Goal: Task Accomplishment & Management: Complete application form

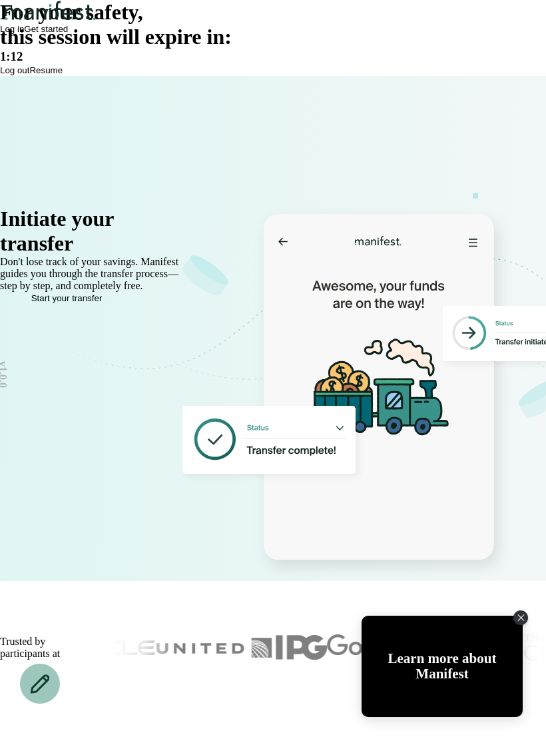
click at [63, 75] on span "Resume" at bounding box center [45, 70] width 33 height 10
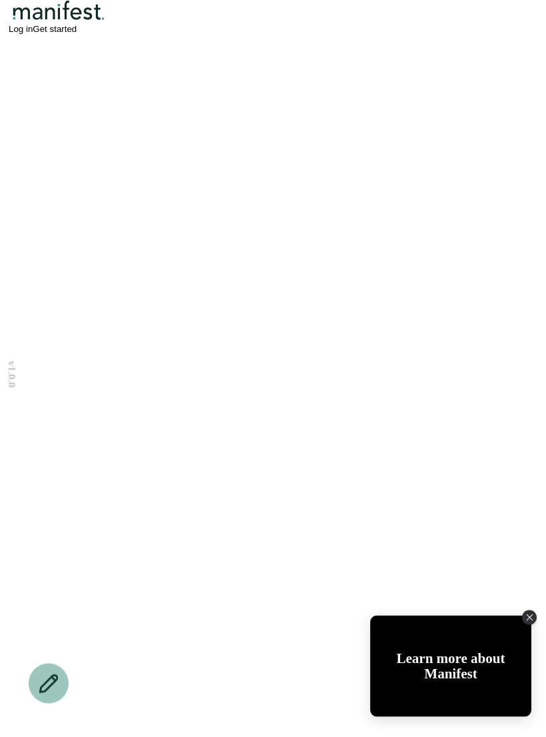
scroll to position [3469, 0]
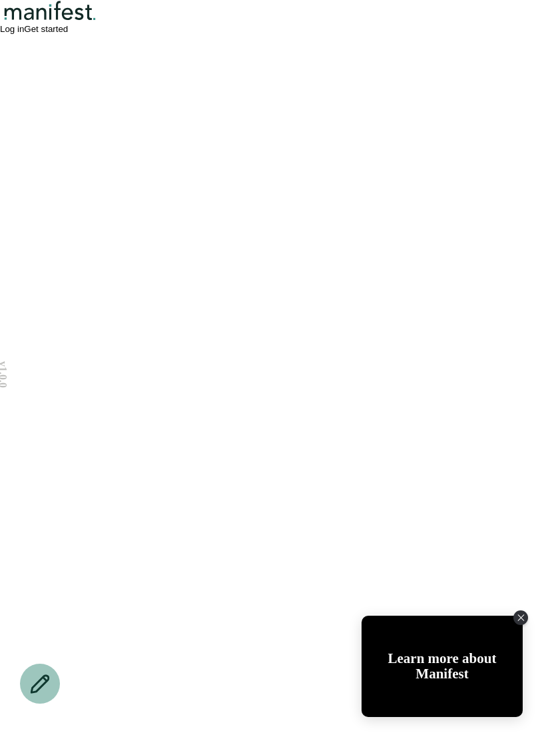
click at [522, 496] on icon "Close Tolstoy widget" at bounding box center [521, 617] width 7 height 7
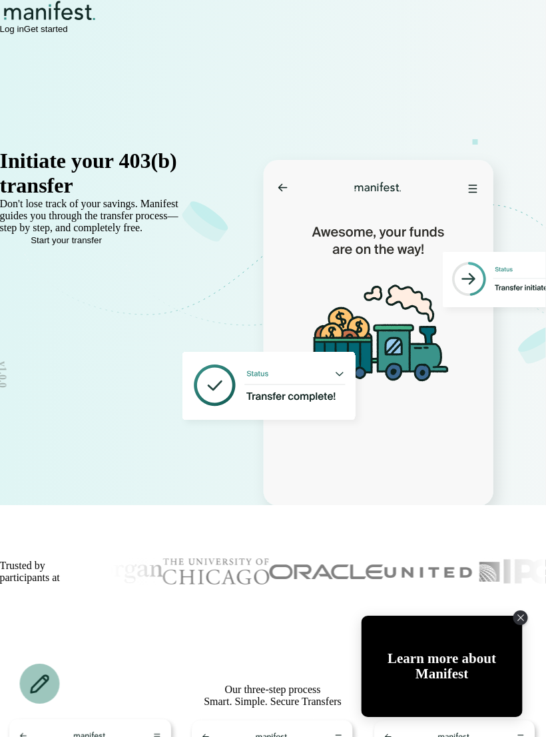
scroll to position [0, 4]
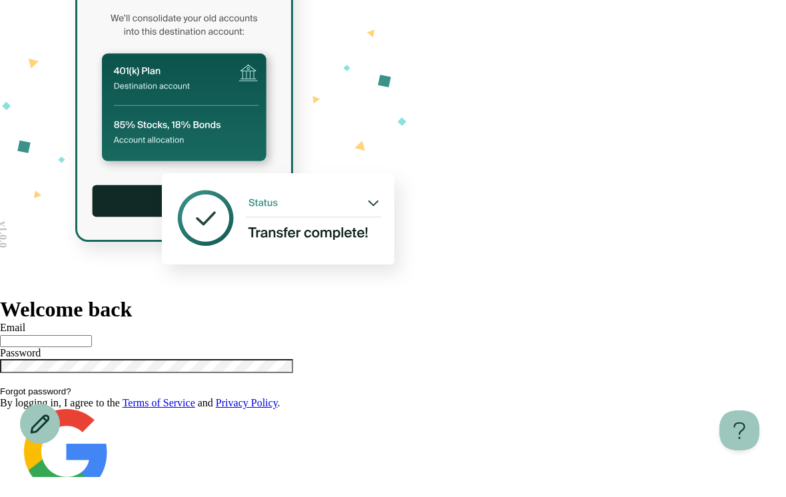
scroll to position [21, 0]
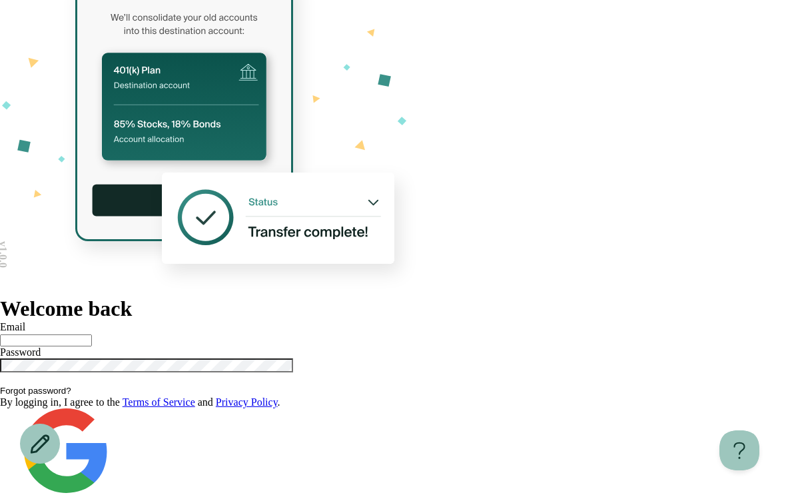
click at [24, 495] on button "Log in" at bounding box center [12, 500] width 24 height 10
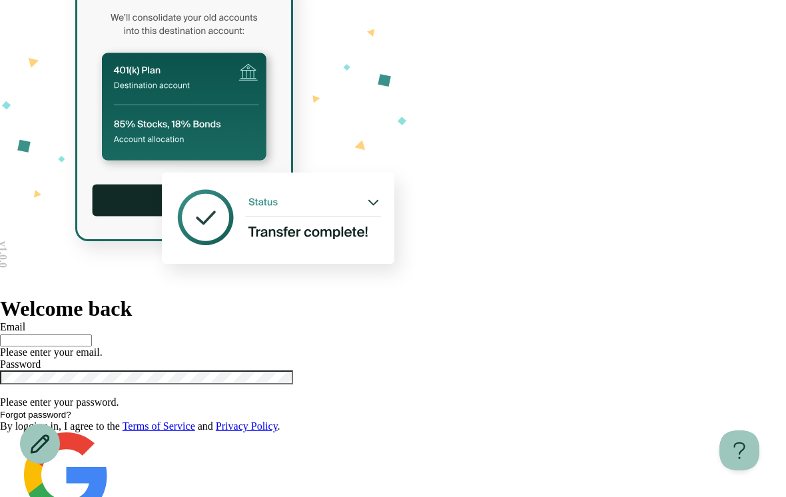
click at [92, 334] on input "text" at bounding box center [46, 340] width 92 height 12
type input "**********"
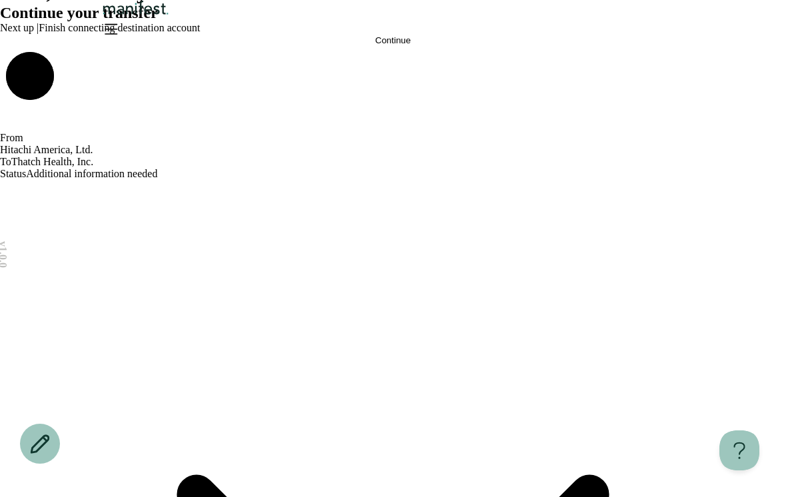
click at [694, 42] on div at bounding box center [393, 21] width 786 height 42
click at [121, 39] on icon "Open menu" at bounding box center [110, 28] width 21 height 21
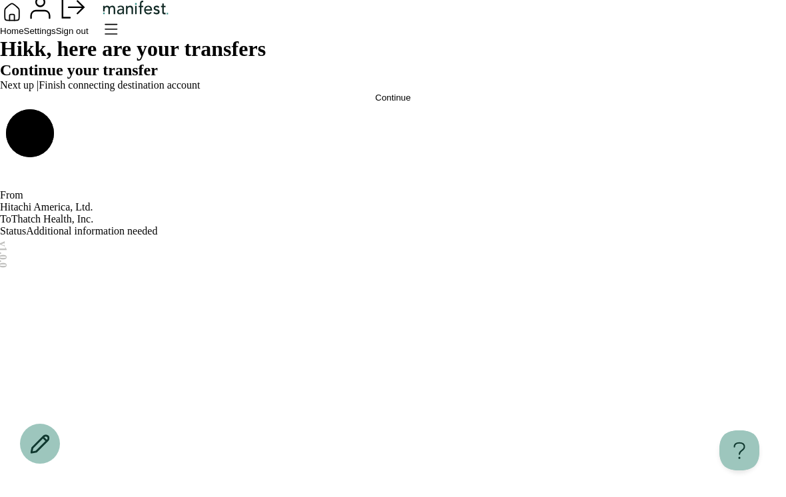
click at [56, 36] on span "Settings" at bounding box center [40, 31] width 32 height 10
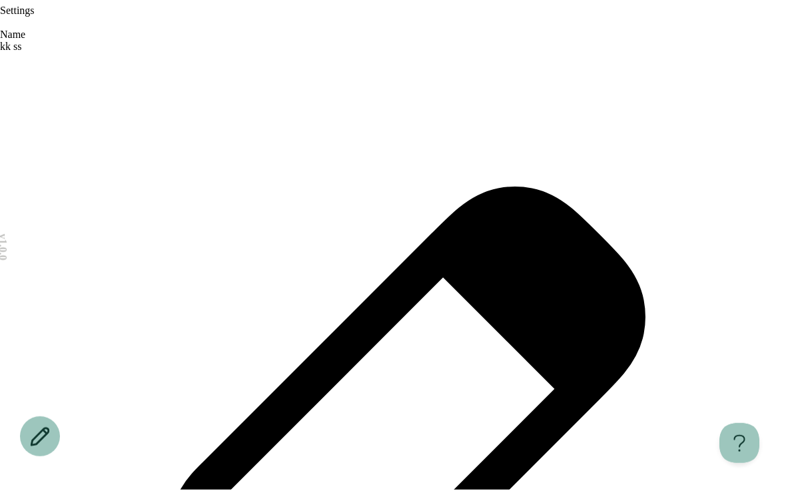
scroll to position [21, 0]
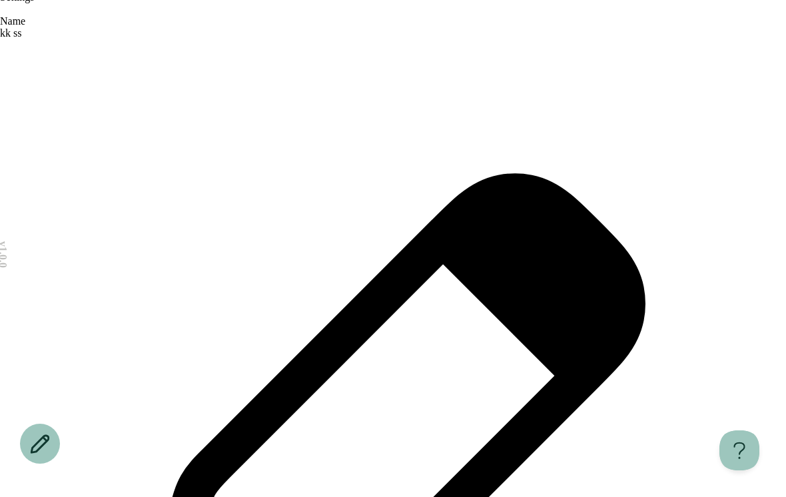
click at [11, 23] on icon "Open menu" at bounding box center [6, 20] width 7 height 6
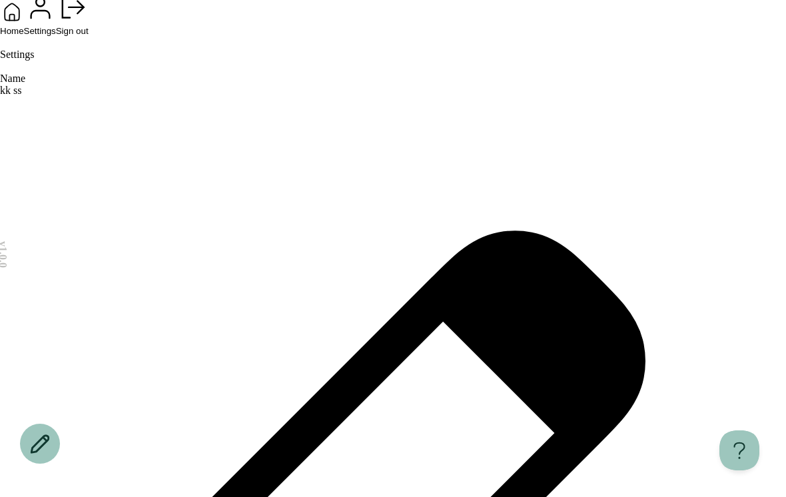
click at [24, 36] on span "Home" at bounding box center [12, 31] width 24 height 10
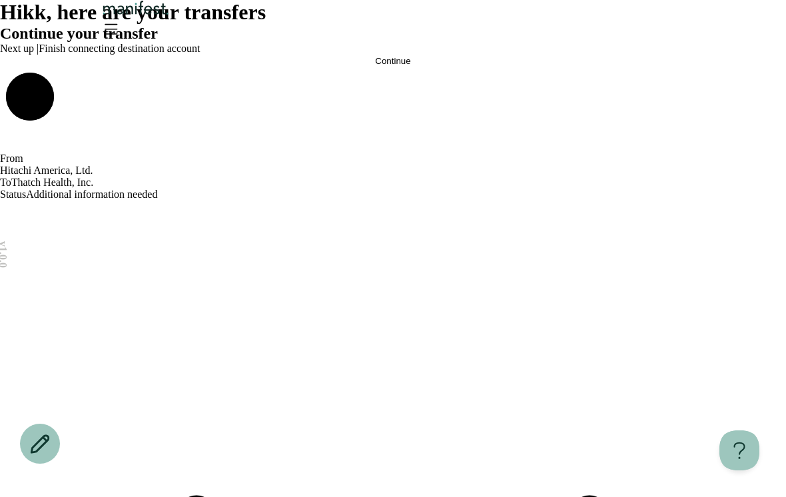
click at [525, 66] on button "Continue" at bounding box center [393, 61] width 786 height 10
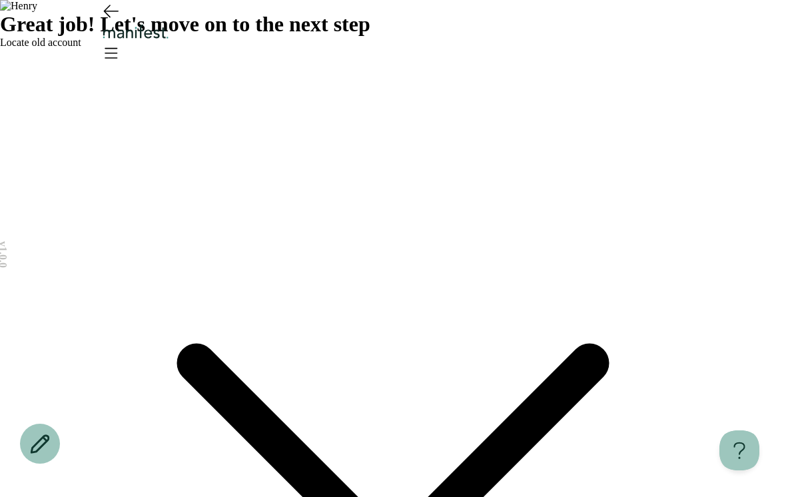
scroll to position [21, 0]
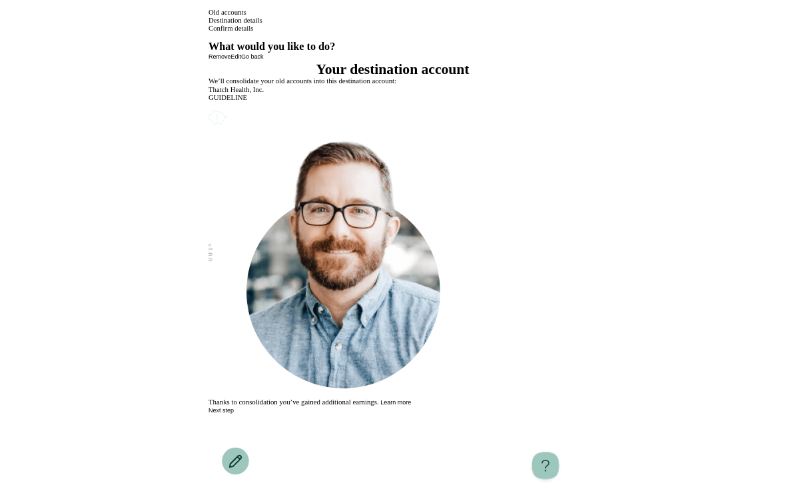
scroll to position [21, 0]
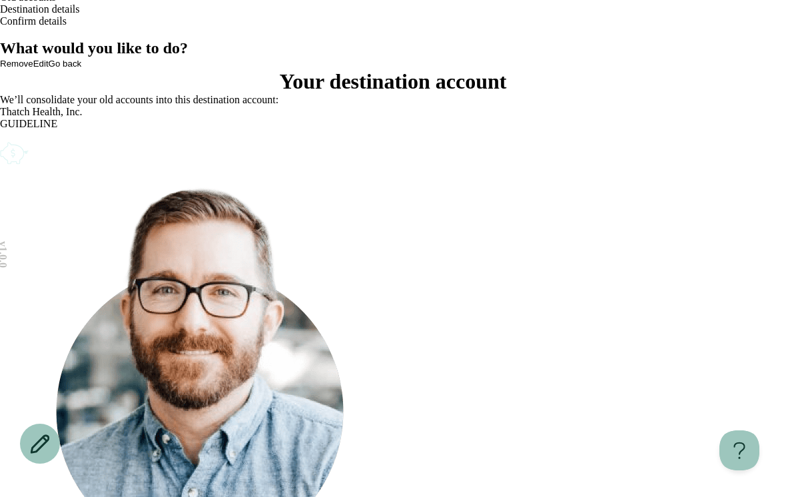
click at [0, 139] on icon "Account options" at bounding box center [0, 139] width 0 height 0
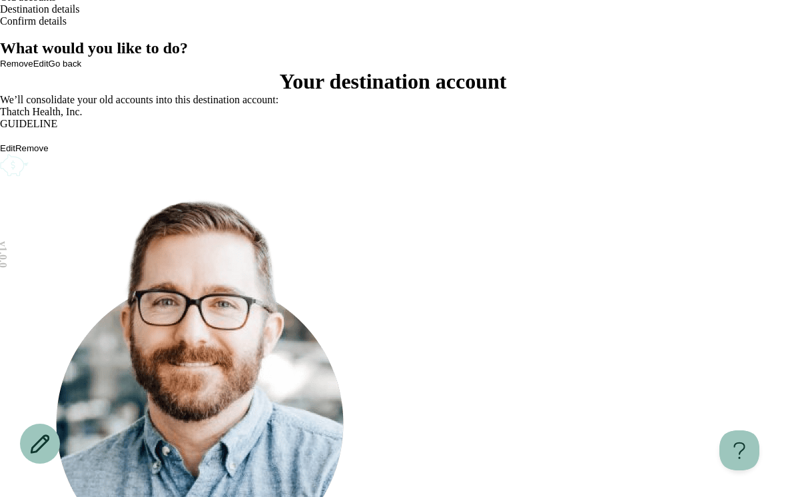
click at [521, 304] on div "What would you like to do? Remove Edit Go back Your destination account We’ll c…" at bounding box center [393, 322] width 786 height 566
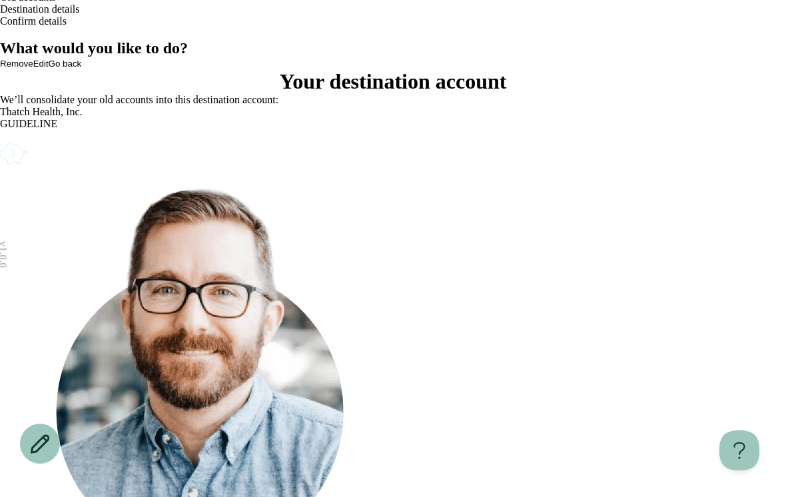
click at [0, 139] on icon "Account options" at bounding box center [0, 139] width 0 height 0
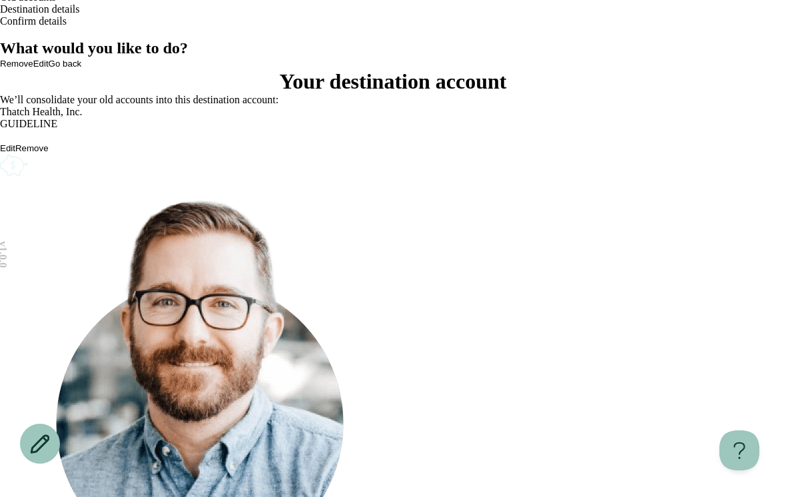
click at [0, 139] on icon "Account options" at bounding box center [0, 139] width 0 height 0
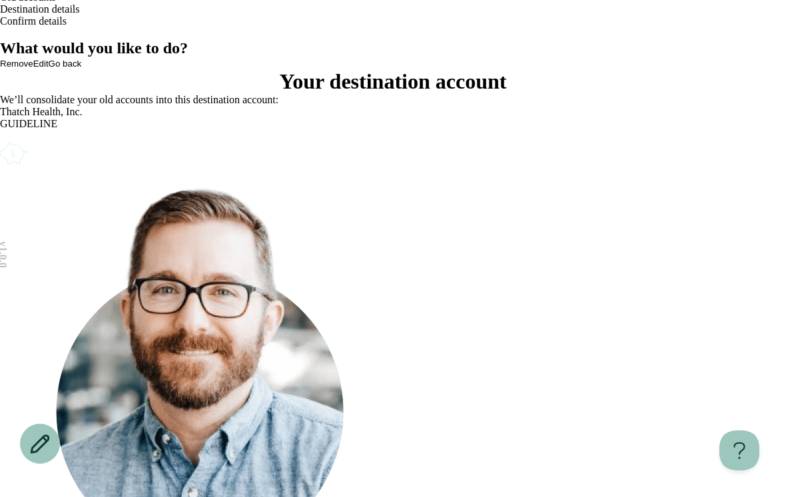
click at [0, 139] on icon "Account options" at bounding box center [0, 139] width 0 height 0
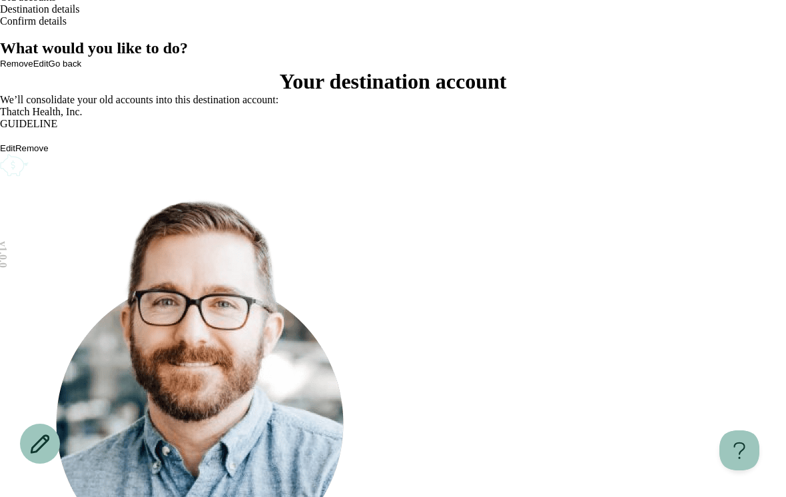
click at [532, 161] on div "Thatch Health, Inc. GUIDELINE Edit Remove" at bounding box center [393, 142] width 786 height 73
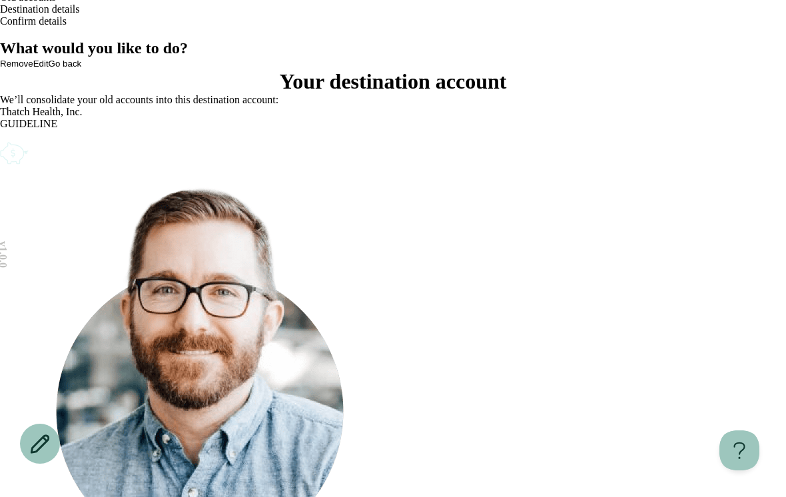
click at [495, 378] on div "What would you like to do? Remove Edit Go back Your destination account We’ll c…" at bounding box center [393, 316] width 786 height 554
click at [0, 139] on icon "Account options" at bounding box center [0, 139] width 0 height 0
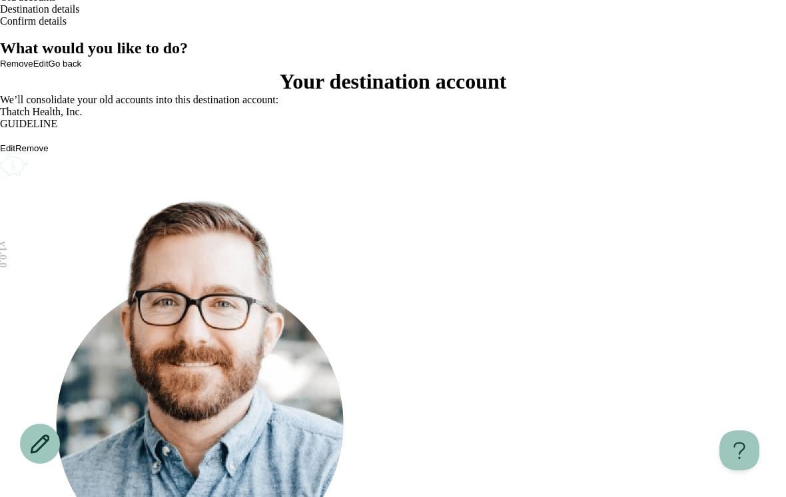
click at [15, 153] on button "Edit" at bounding box center [7, 148] width 15 height 10
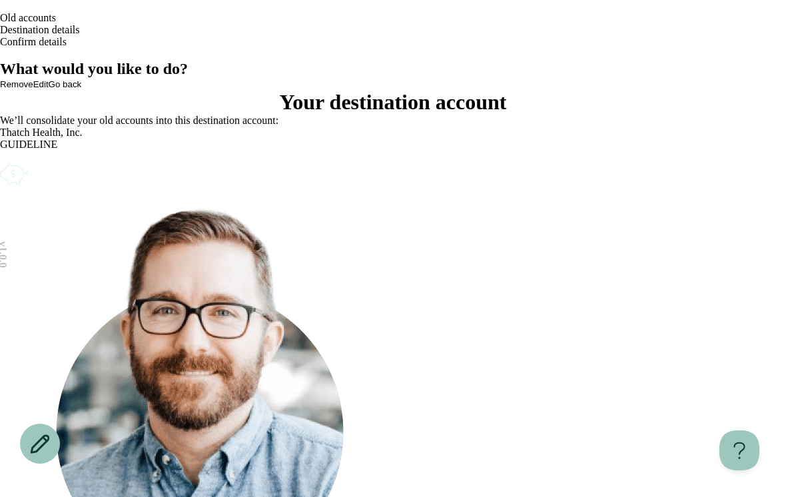
click at [0, 57] on icon "Open menu" at bounding box center [0, 57] width 0 height 0
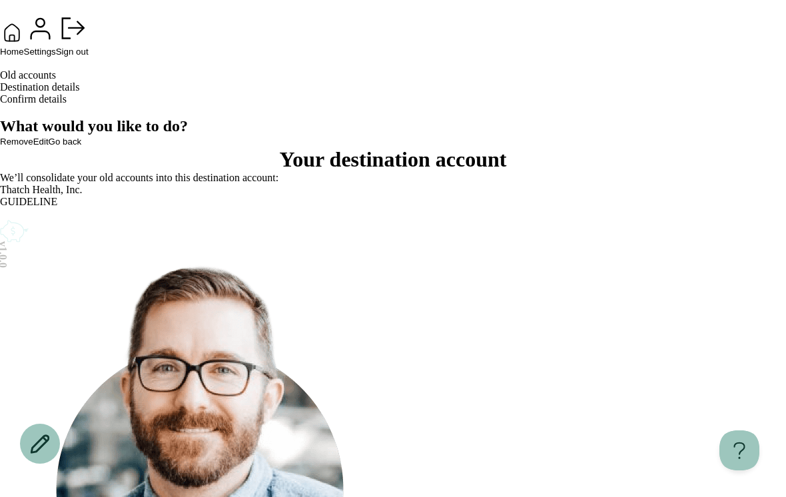
click at [56, 57] on span "Settings" at bounding box center [40, 52] width 32 height 10
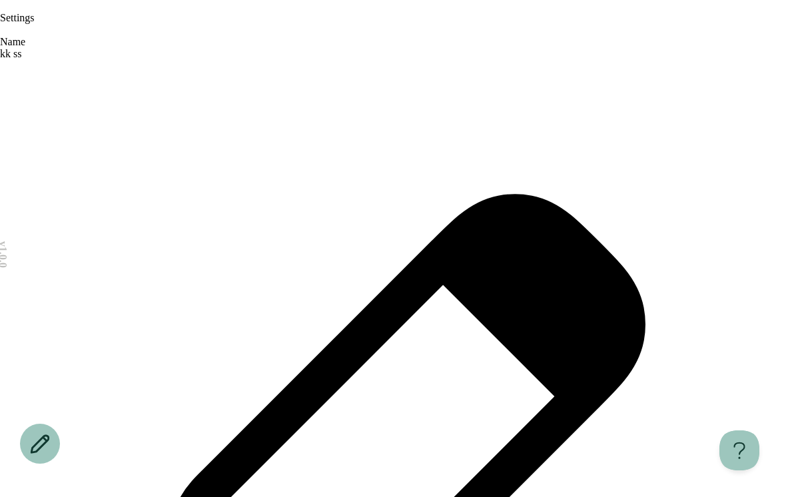
click at [590, 135] on div "kk ss" at bounding box center [393, 448] width 786 height 801
click at [601, 123] on icon at bounding box center [393, 453] width 786 height 786
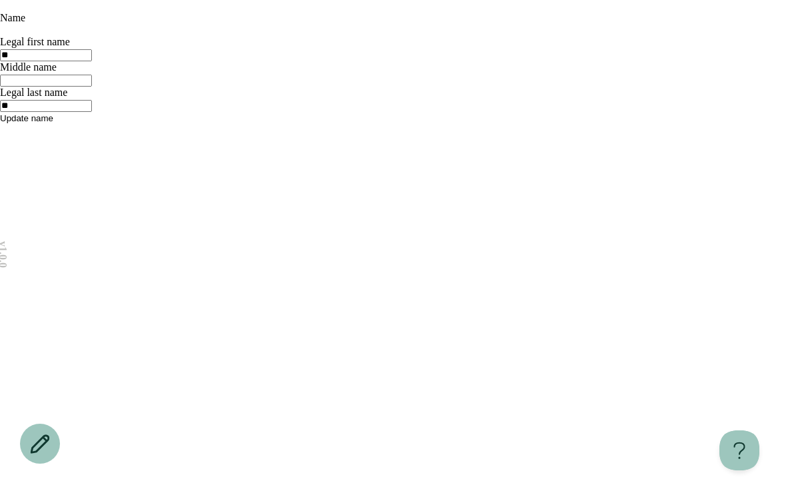
scroll to position [21, 0]
click at [0, 9] on icon "Go back" at bounding box center [0, 9] width 0 height 0
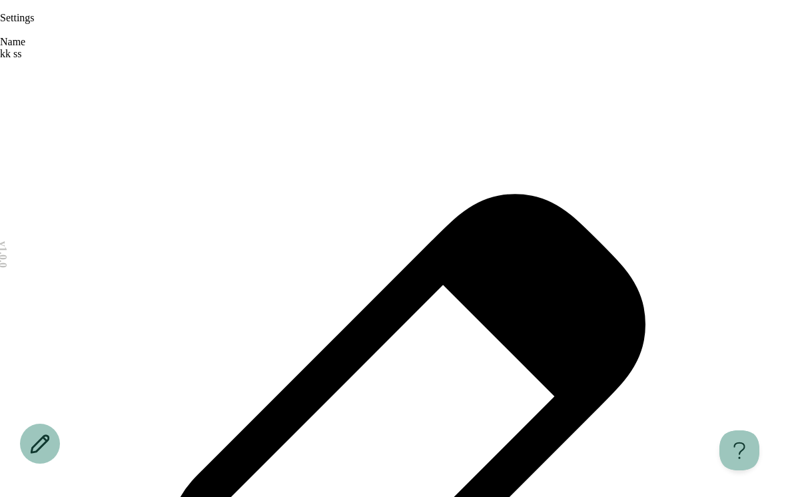
click at [115, 23] on header "Settings" at bounding box center [393, 18] width 786 height 36
click at [0, 9] on icon "Go back" at bounding box center [0, 9] width 0 height 0
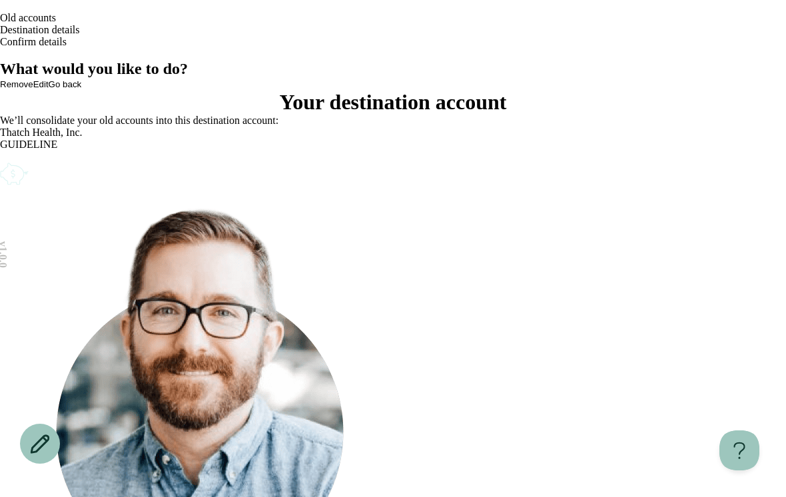
click at [0, 57] on icon "Open menu" at bounding box center [0, 57] width 0 height 0
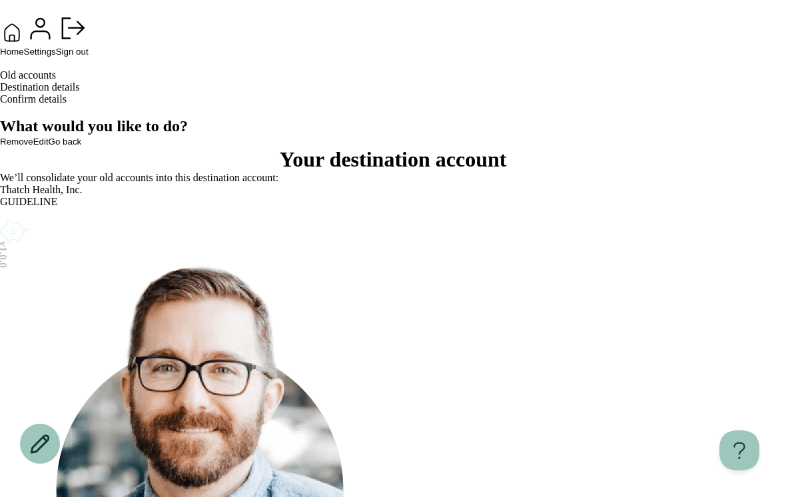
click at [0, 9] on icon at bounding box center [0, 9] width 0 height 0
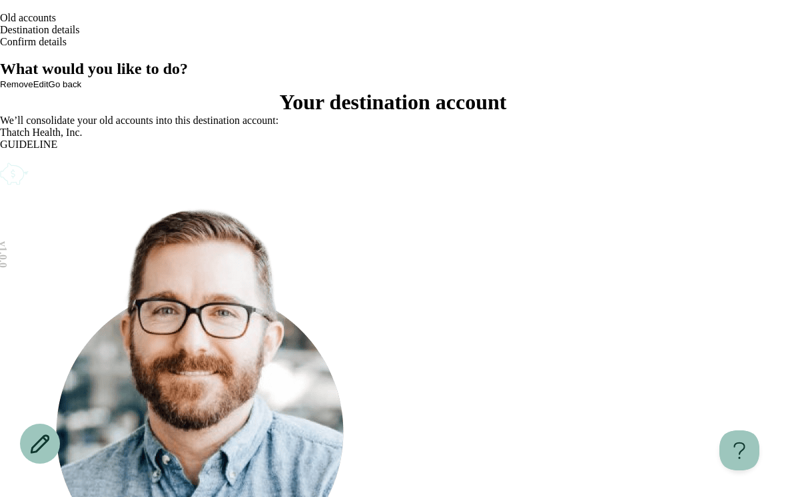
click at [0, 9] on icon "Go back" at bounding box center [0, 9] width 0 height 0
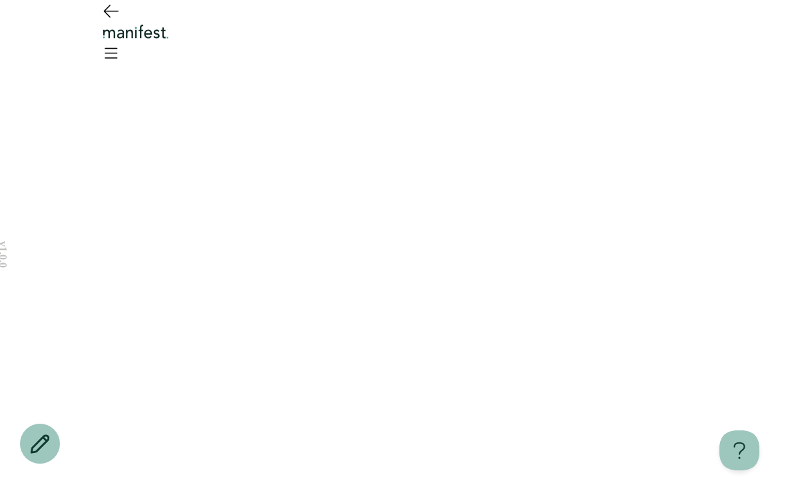
scroll to position [21, 0]
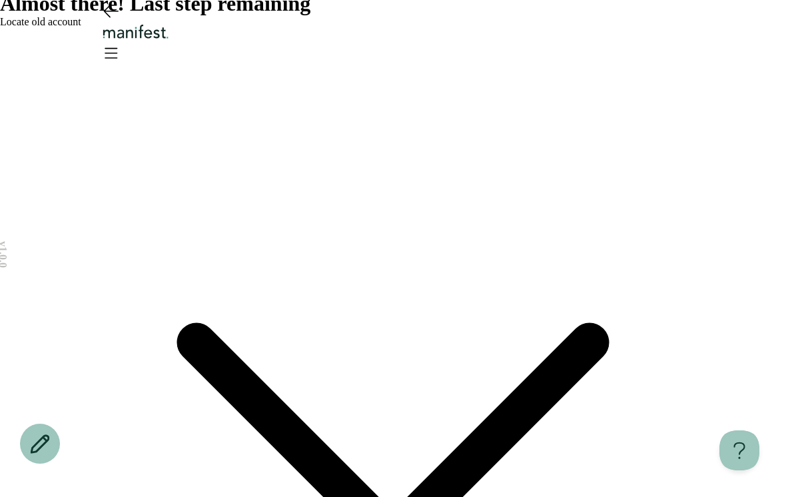
click at [114, 21] on icon "Go back" at bounding box center [110, 10] width 21 height 21
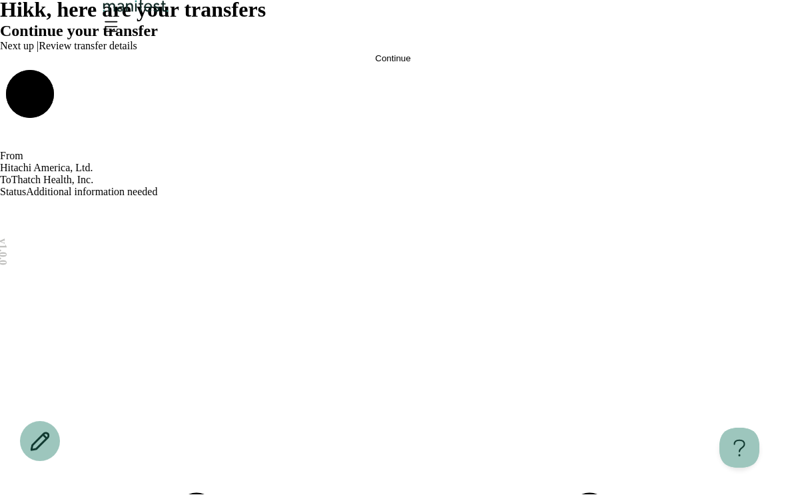
scroll to position [178, 0]
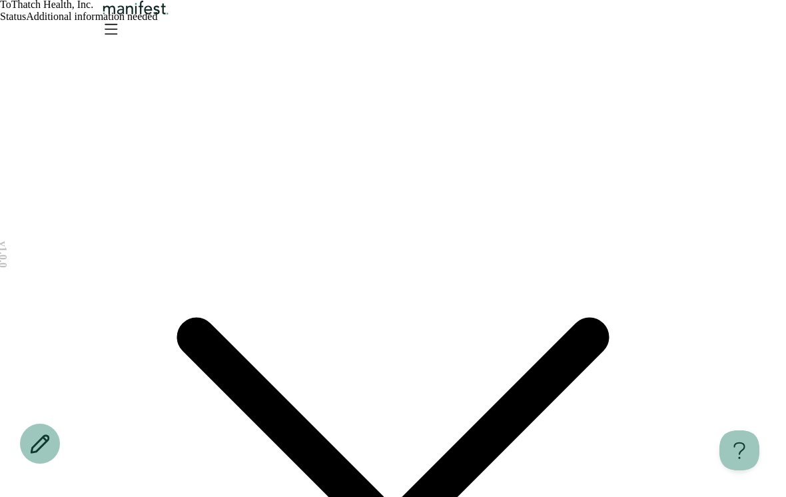
click at [560, 199] on div "From Hitachi America, Ltd. To Thatch Health, Inc. Status Additional information…" at bounding box center [393, 350] width 786 height 923
click at [554, 217] on icon at bounding box center [393, 416] width 786 height 786
click at [548, 214] on icon at bounding box center [393, 416] width 786 height 786
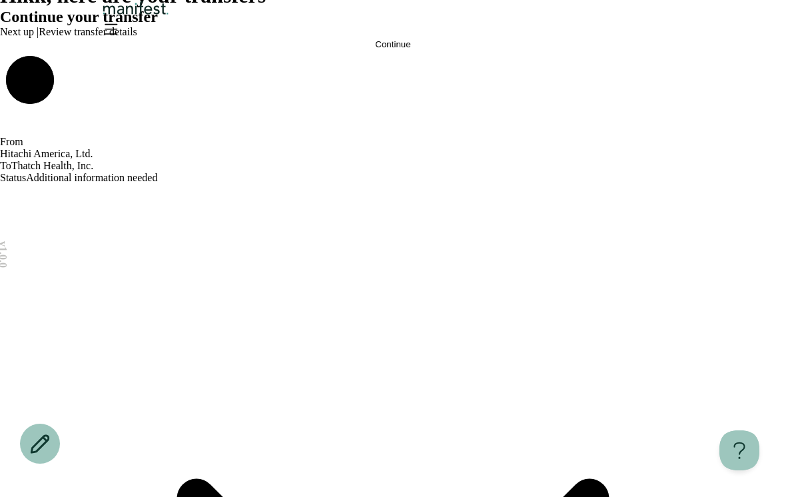
scroll to position [0, 0]
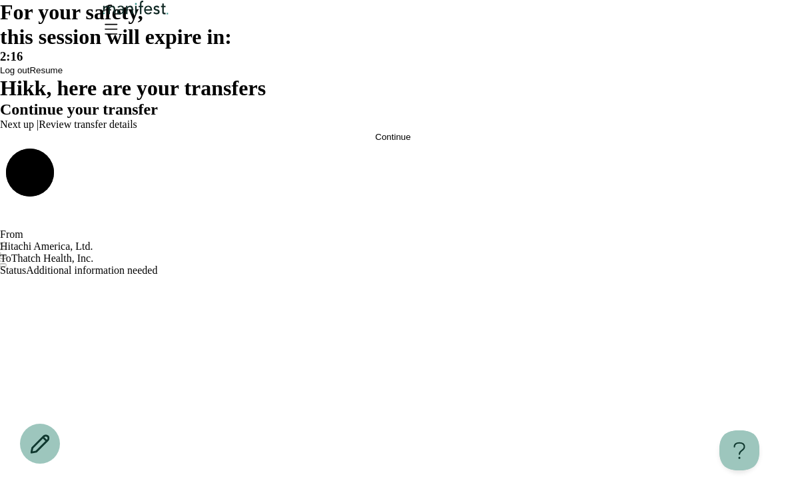
click at [63, 75] on button "Resume" at bounding box center [45, 70] width 33 height 10
click at [63, 75] on span "Resume" at bounding box center [45, 70] width 33 height 10
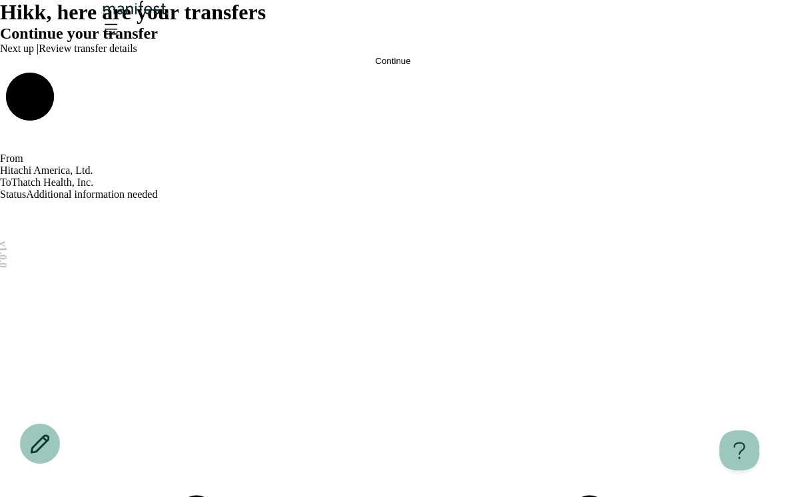
click at [464, 66] on button "Continue" at bounding box center [393, 61] width 786 height 10
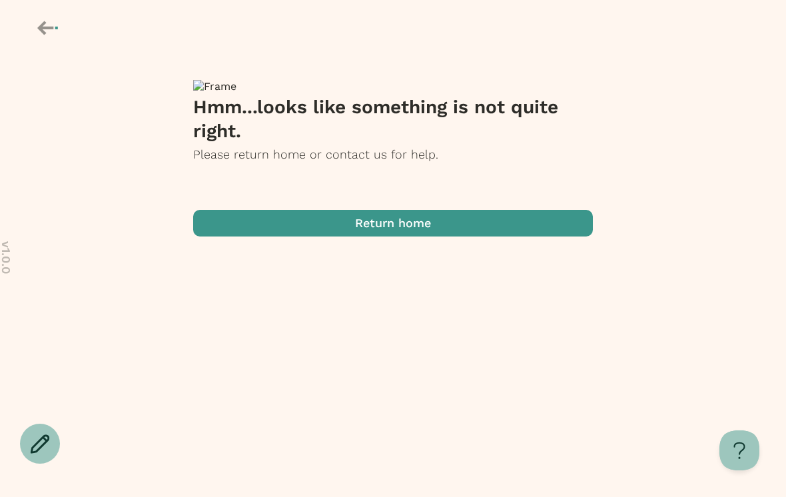
click at [436, 237] on span "button" at bounding box center [393, 223] width 400 height 27
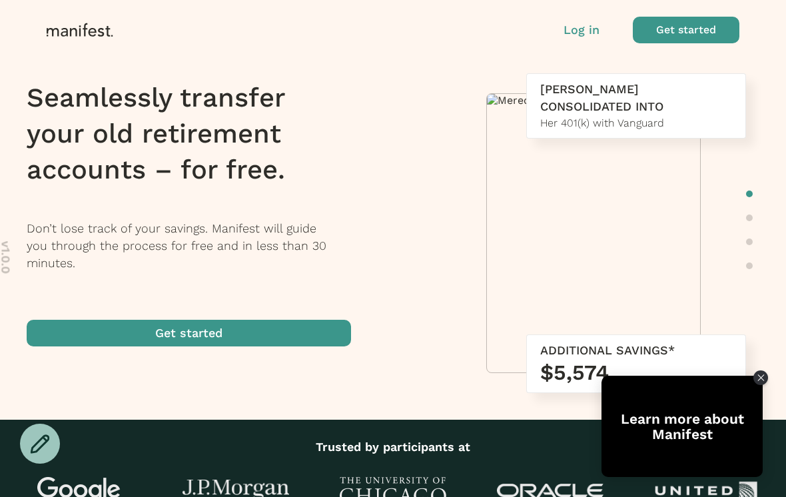
click at [585, 17] on div "Log in Get started" at bounding box center [652, 30] width 176 height 27
click at [577, 29] on p "Log in" at bounding box center [582, 29] width 36 height 17
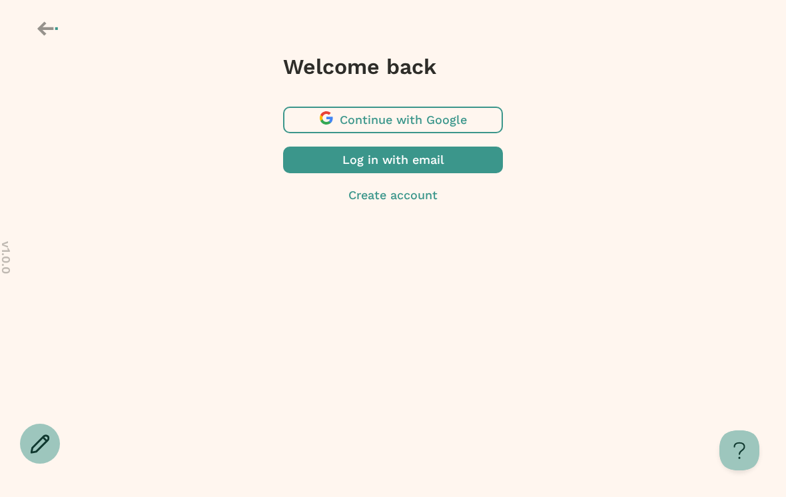
click at [46, 26] on icon at bounding box center [48, 28] width 23 height 23
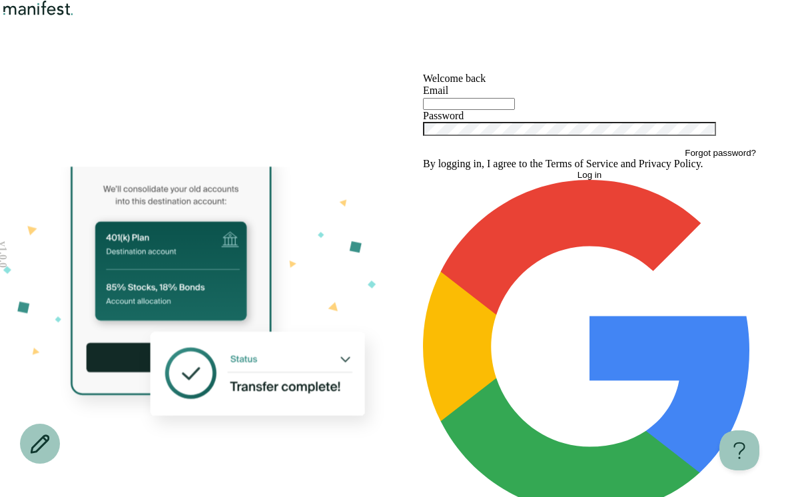
click at [323, 332] on rect at bounding box center [257, 374] width 215 height 84
click at [614, 441] on button "Continue with Google" at bounding box center [589, 352] width 333 height 345
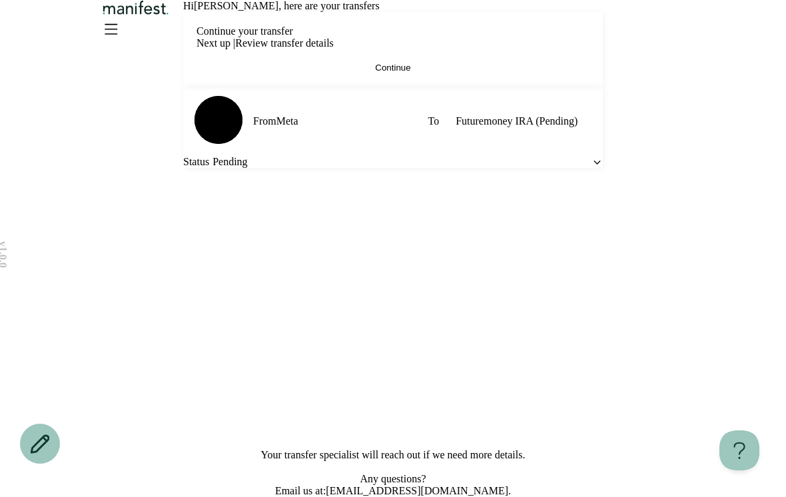
click at [486, 73] on button "Continue" at bounding box center [393, 68] width 393 height 10
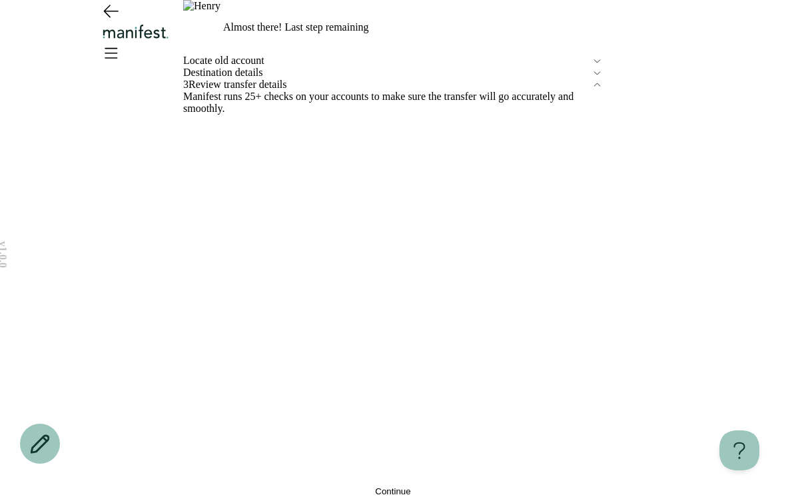
click at [600, 79] on div "Destination details" at bounding box center [393, 73] width 420 height 12
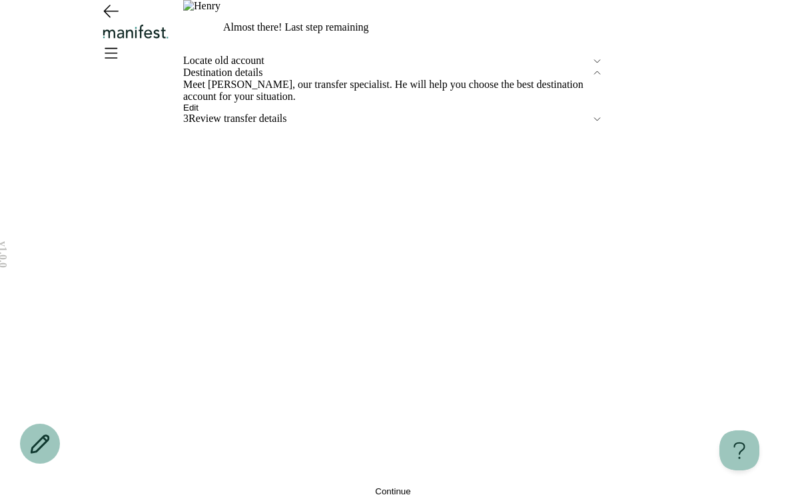
click at [199, 113] on span "Edit" at bounding box center [190, 108] width 15 height 10
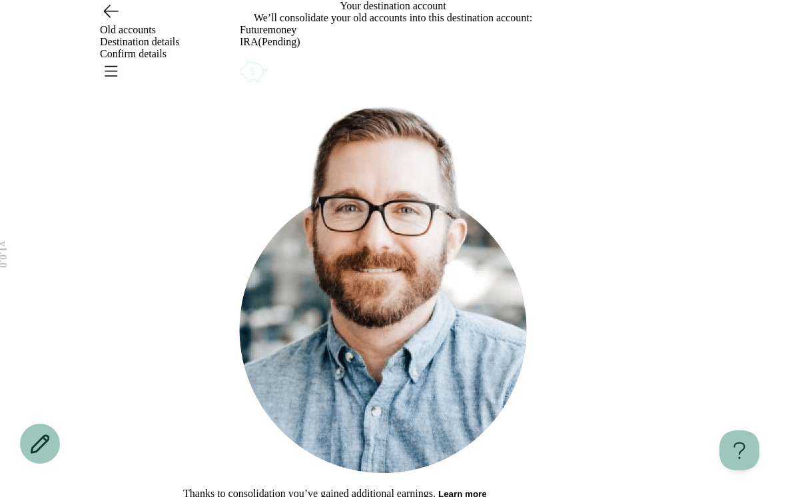
click at [240, 57] on icon "Account options" at bounding box center [240, 57] width 0 height 0
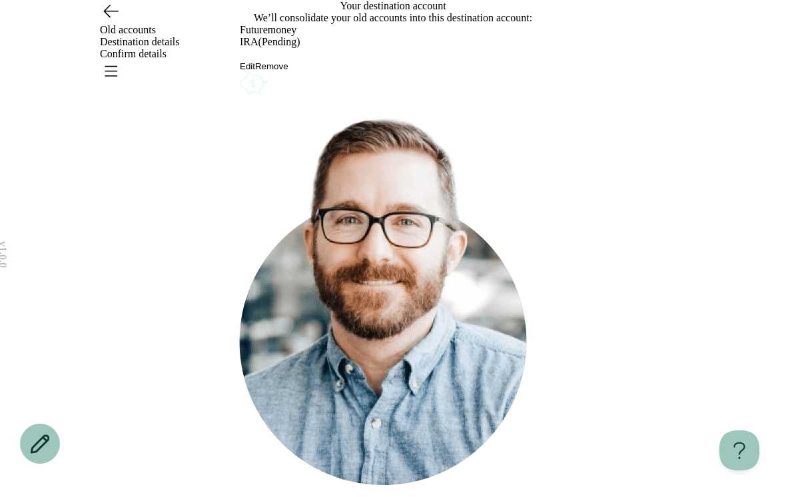
click at [289, 71] on button "Remove" at bounding box center [271, 66] width 33 height 10
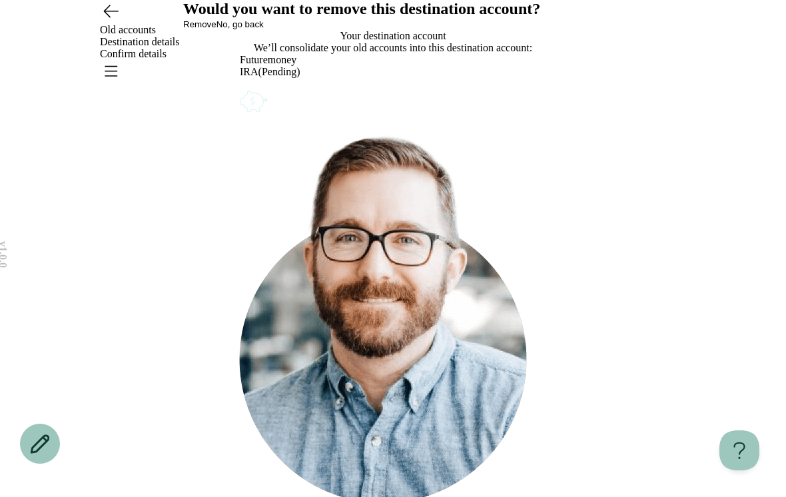
click at [478, 30] on div "Would you want to remove this destination account? Remove No, go back" at bounding box center [393, 15] width 420 height 30
click at [217, 29] on button "Remove" at bounding box center [199, 24] width 33 height 10
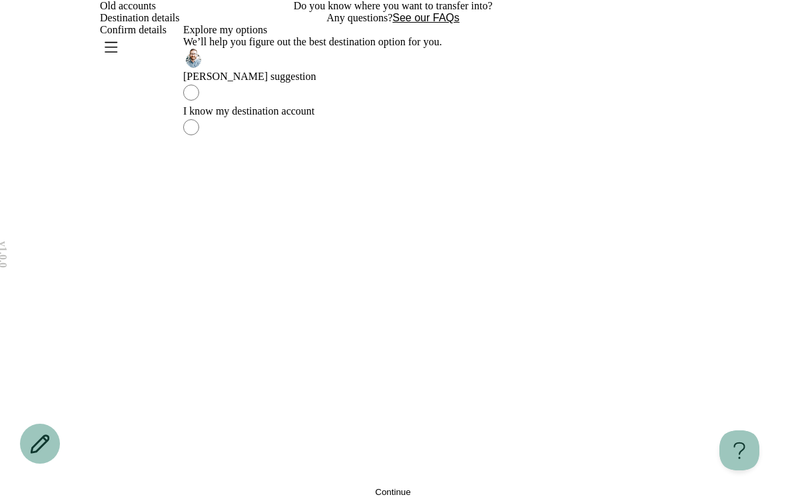
scroll to position [21, 0]
click at [601, 105] on label "Explore my options We’ll help you figure out the best destination option for yo…" at bounding box center [393, 64] width 420 height 81
click at [586, 105] on div "Explore my options We’ll help you figure out the best destination option for yo…" at bounding box center [393, 64] width 420 height 81
click at [560, 487] on button "Continue" at bounding box center [393, 492] width 420 height 10
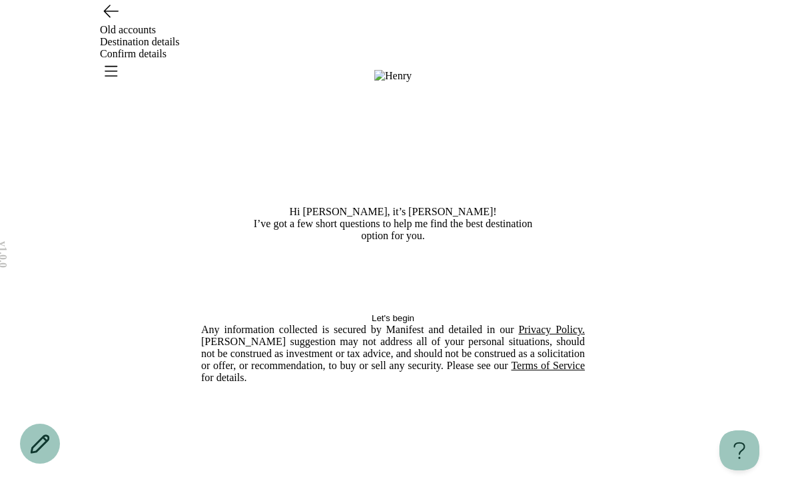
click at [569, 323] on button "Let's begin" at bounding box center [393, 318] width 384 height 10
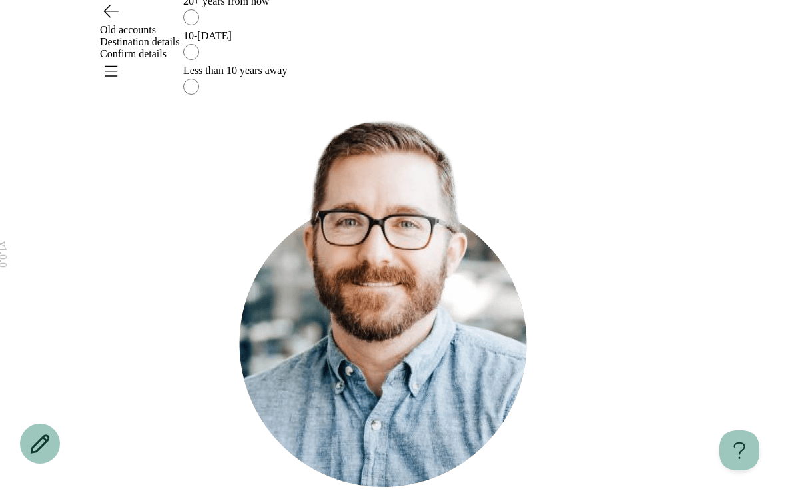
click at [119, 21] on icon "Go back" at bounding box center [110, 10] width 21 height 21
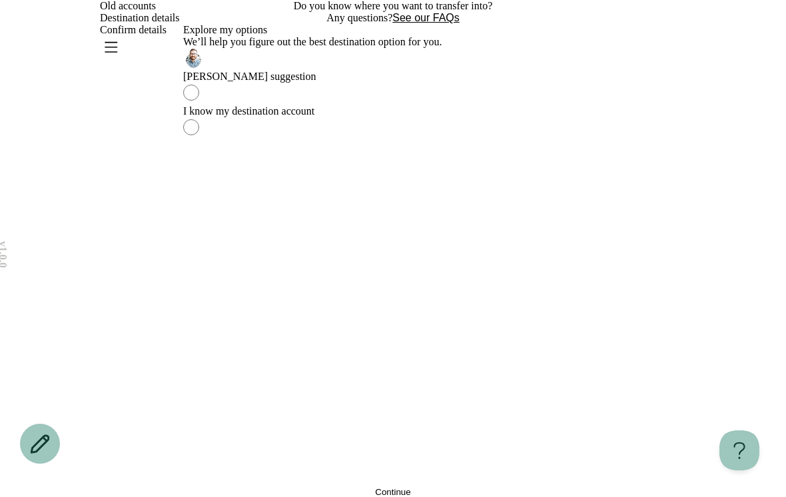
click at [409, 140] on label "I know my destination account" at bounding box center [393, 122] width 420 height 35
click at [556, 487] on button "Continue" at bounding box center [393, 492] width 420 height 10
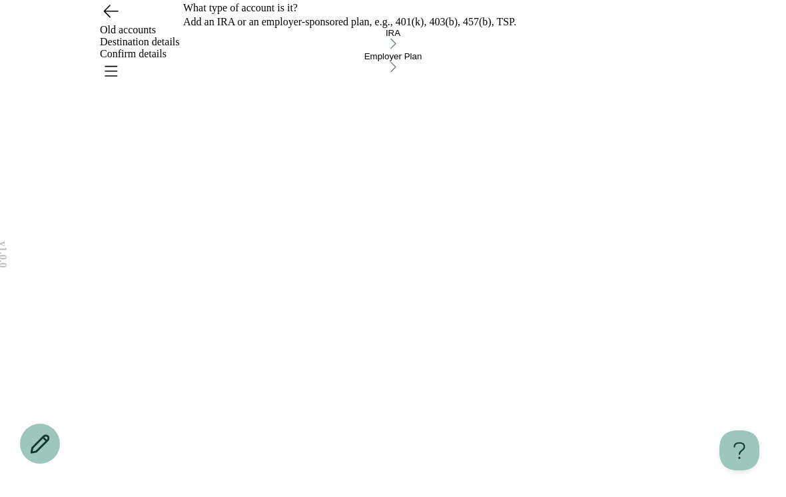
click at [562, 75] on div "Employer Plan" at bounding box center [393, 62] width 420 height 23
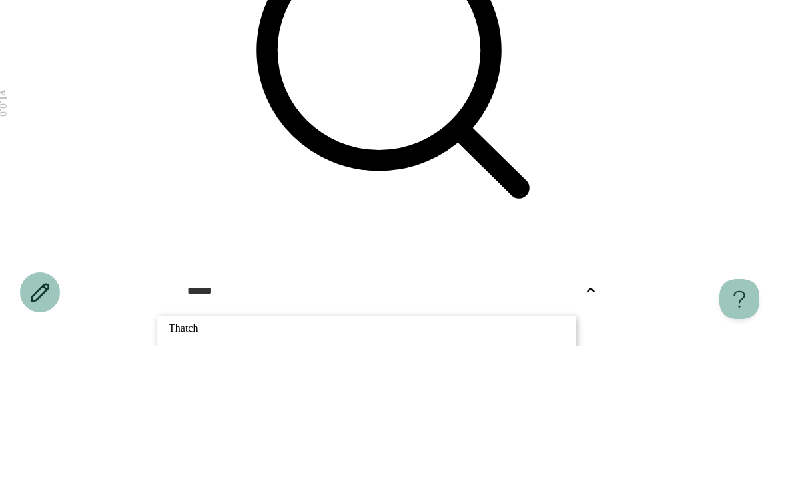
click at [558, 496] on p "Thatcher Group, Inc." at bounding box center [367, 505] width 396 height 12
type input "******"
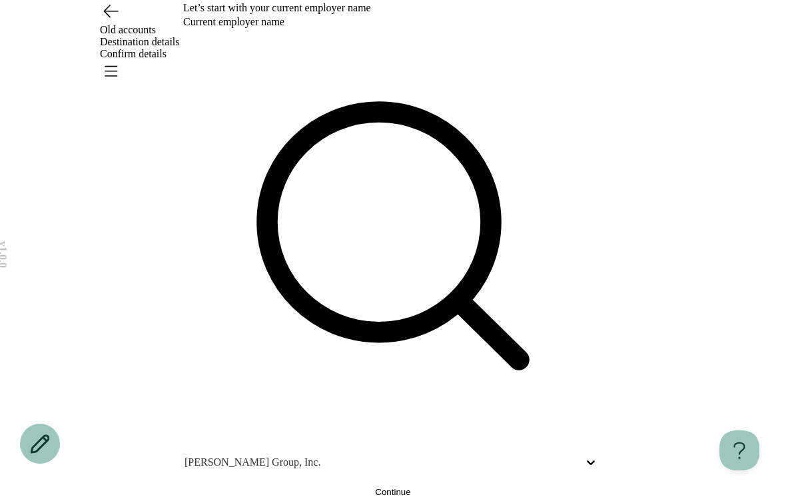
click at [469, 487] on button "Continue" at bounding box center [393, 492] width 420 height 10
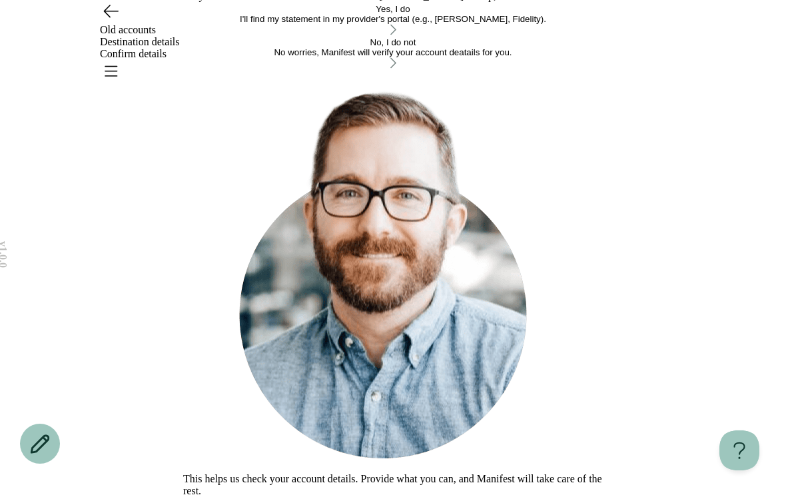
click at [113, 21] on icon "Go back" at bounding box center [110, 10] width 21 height 21
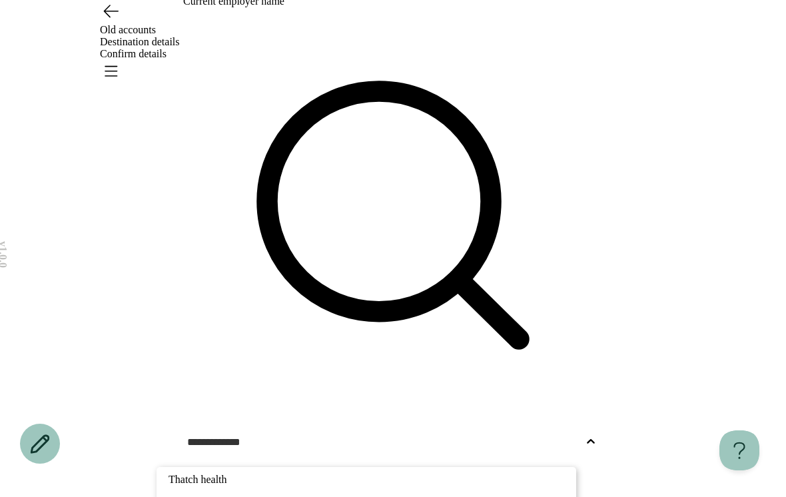
click at [392, 474] on p "Thatch health" at bounding box center [367, 480] width 396 height 12
type input "**********"
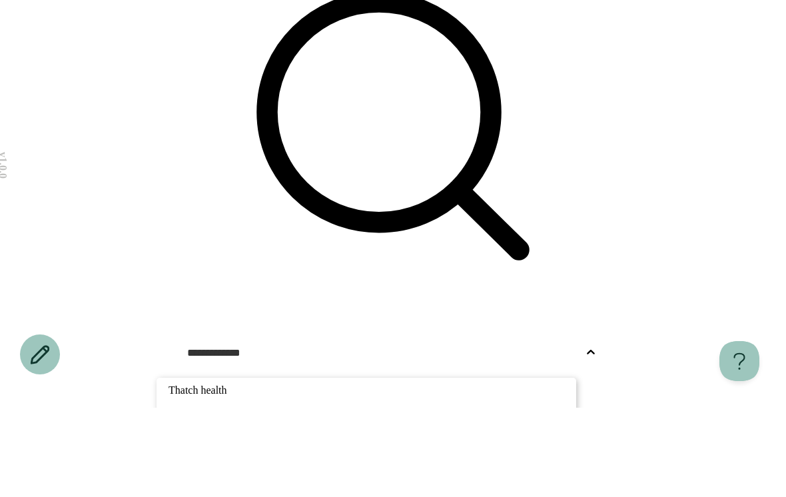
click at [368, 496] on p "Thatch Health, Inc." at bounding box center [367, 505] width 396 height 12
type input "**********"
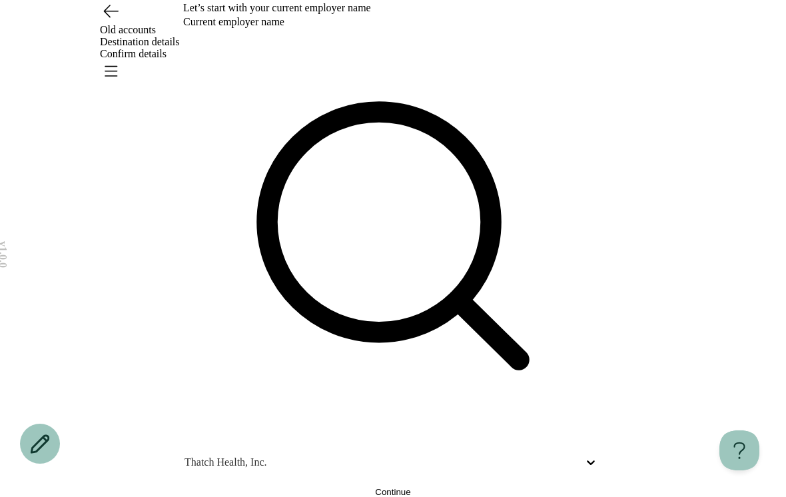
click at [486, 487] on button "Continue" at bounding box center [393, 492] width 420 height 10
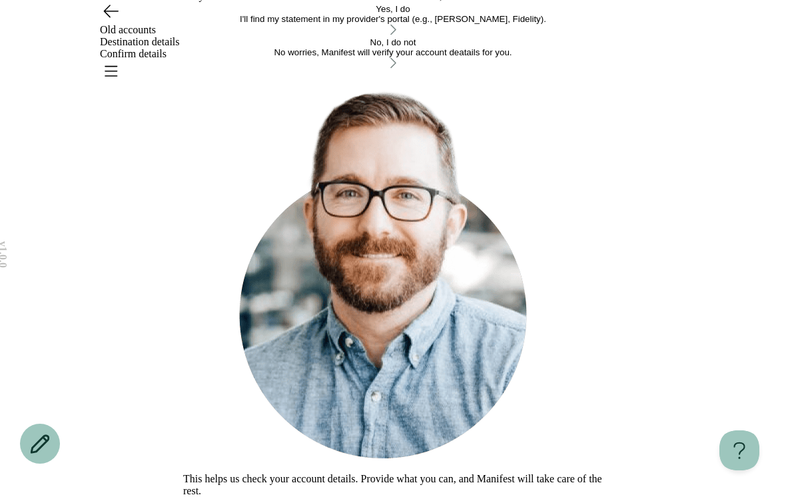
click at [582, 37] on div "button" at bounding box center [393, 30] width 420 height 13
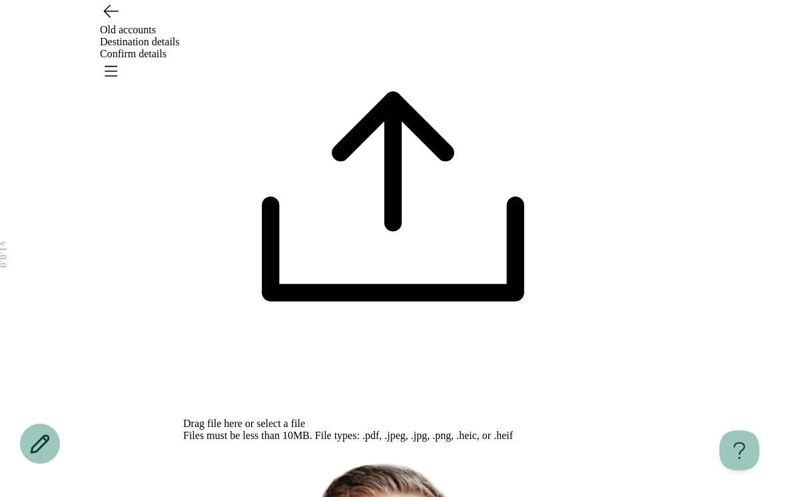
click at [305, 418] on span "select a file" at bounding box center [281, 423] width 49 height 11
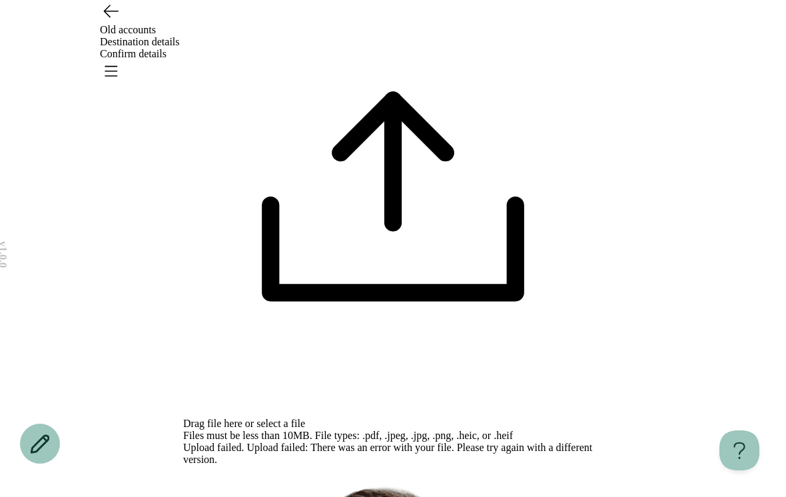
click at [305, 418] on span "select a file" at bounding box center [281, 423] width 49 height 11
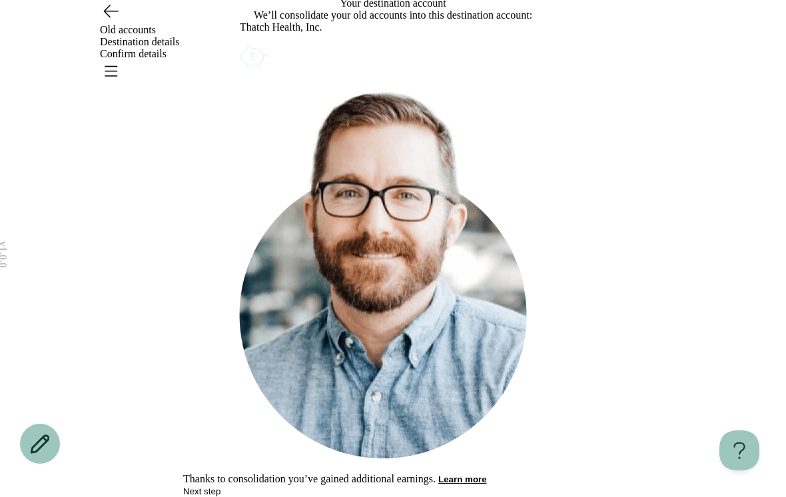
click at [221, 486] on button "Next step" at bounding box center [201, 491] width 37 height 10
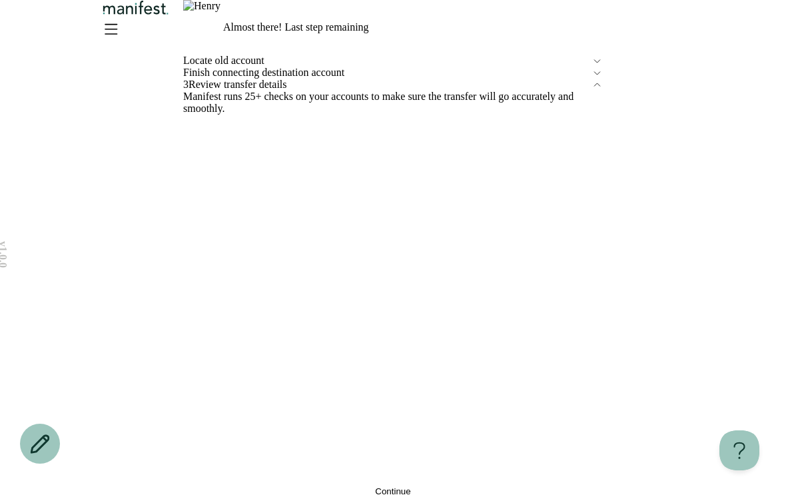
click at [590, 79] on div "Finish connecting destination account" at bounding box center [393, 73] width 420 height 12
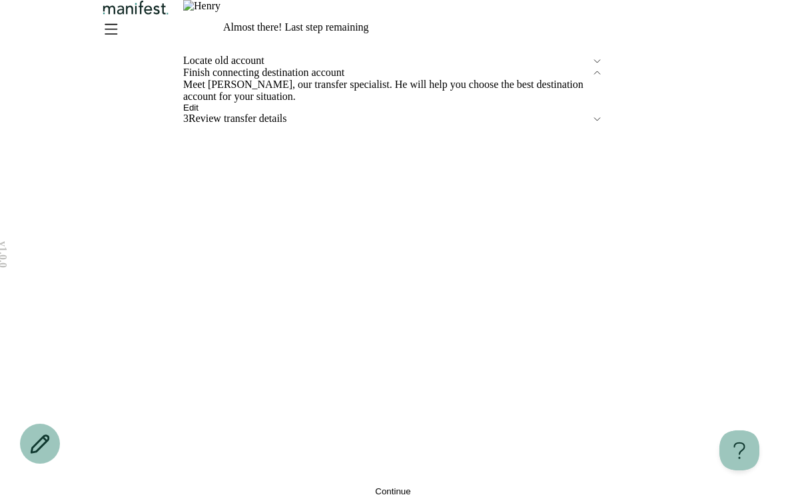
click at [590, 79] on div "Finish connecting destination account" at bounding box center [393, 73] width 420 height 12
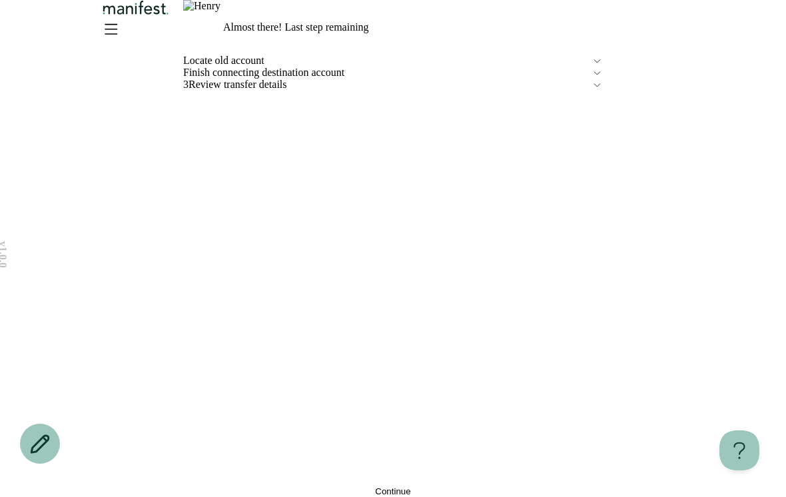
click at [601, 79] on icon at bounding box center [597, 72] width 11 height 11
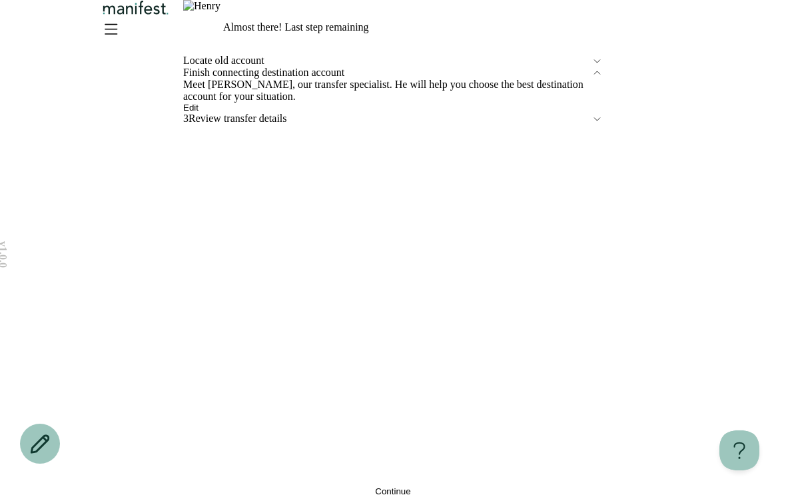
click at [199, 113] on span "Edit" at bounding box center [190, 108] width 15 height 10
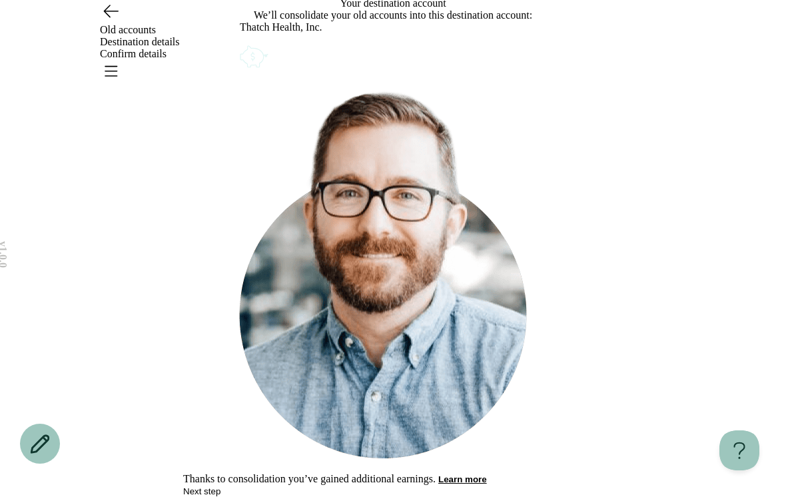
click at [240, 43] on icon "Account options" at bounding box center [240, 43] width 0 height 0
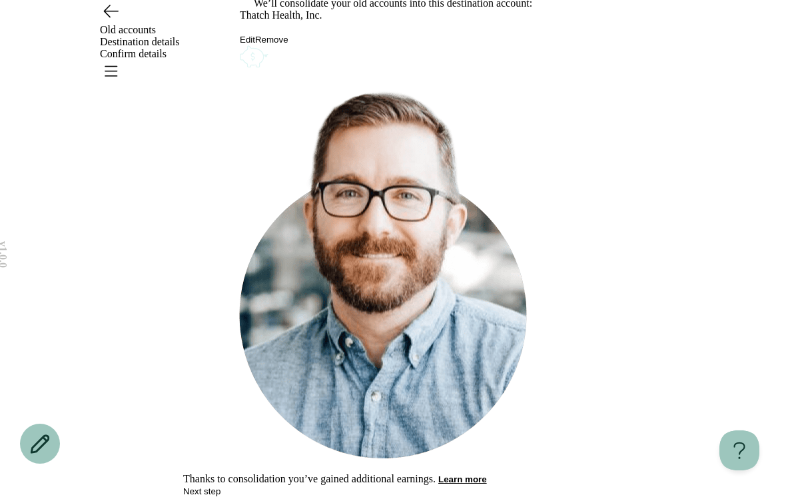
click at [255, 45] on button "Edit" at bounding box center [247, 40] width 15 height 10
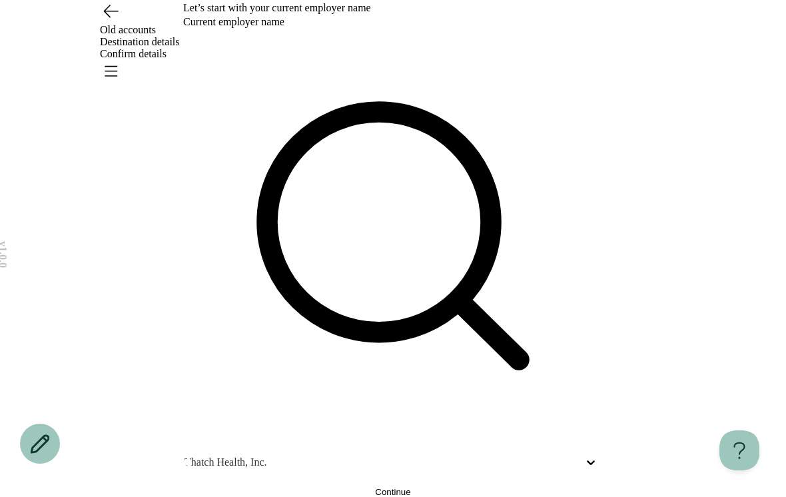
click at [488, 487] on button "Continue" at bounding box center [393, 492] width 420 height 10
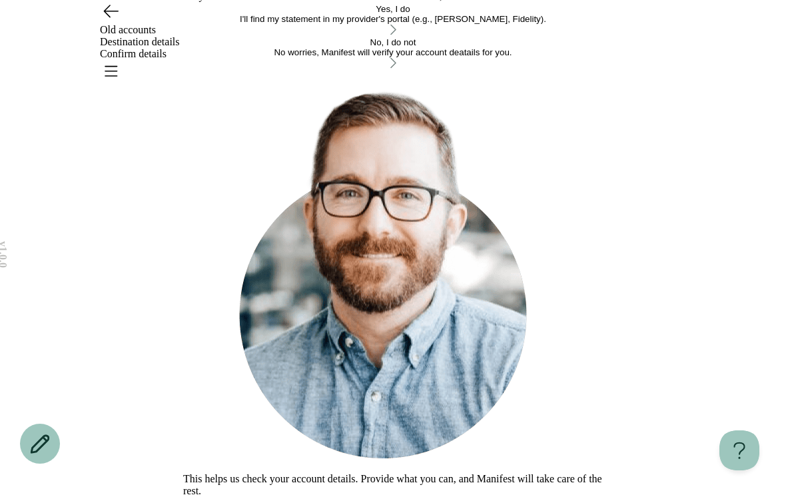
click at [556, 378] on div "Do you have a recent account statement from Thatch Health, Inc. ? Yes, I do I'l…" at bounding box center [393, 242] width 420 height 509
click at [582, 363] on div "Do you have a recent account statement from Thatch Health, Inc. ? Yes, I do I'l…" at bounding box center [393, 242] width 420 height 509
click at [582, 362] on div "Do you have a recent account statement from Thatch Health, Inc. ? Yes, I do I'l…" at bounding box center [393, 242] width 420 height 509
click at [584, 37] on div "button" at bounding box center [393, 30] width 420 height 13
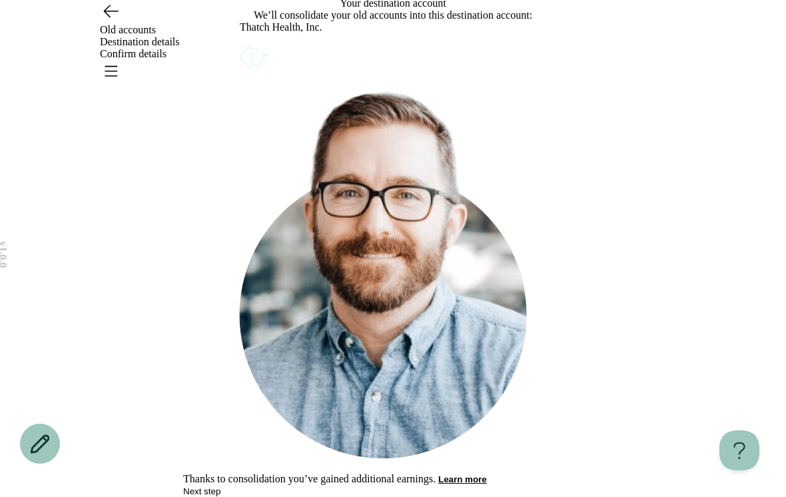
click at [247, 50] on circle "Account options" at bounding box center [247, 49] width 1 height 1
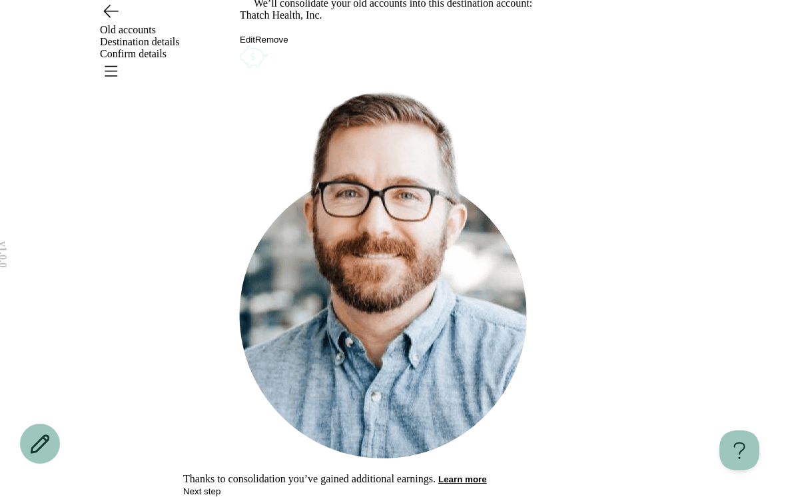
click at [289, 45] on button "Remove" at bounding box center [271, 40] width 33 height 10
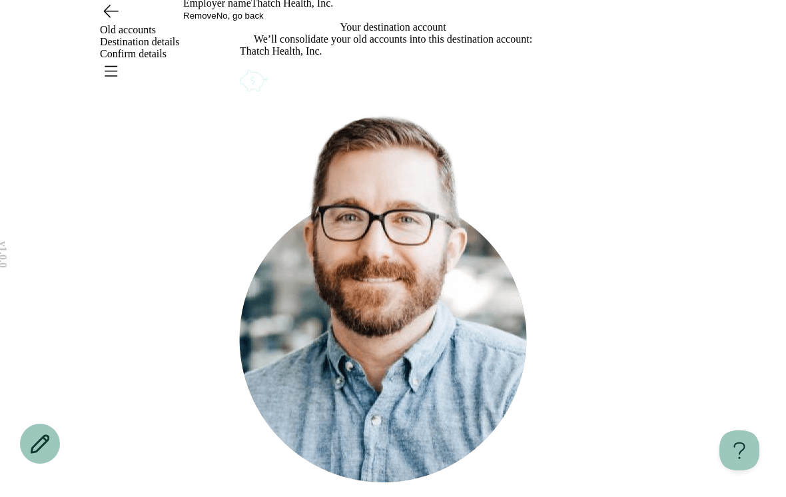
click at [264, 21] on button "No, go back" at bounding box center [240, 16] width 47 height 10
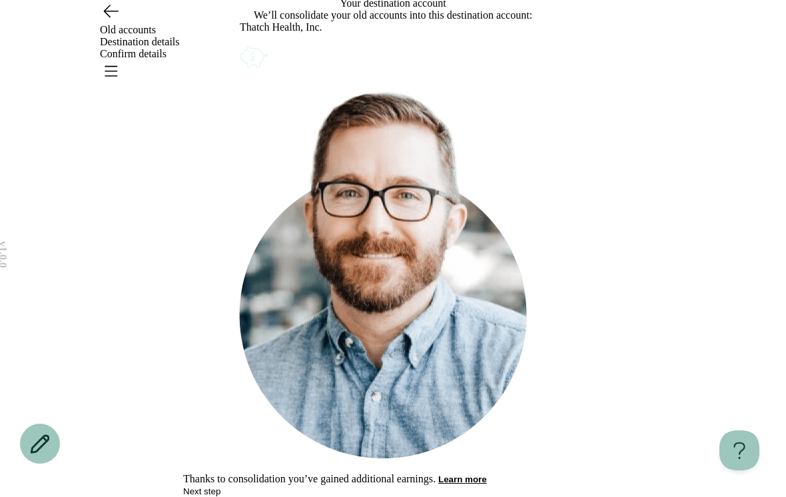
click at [240, 43] on icon "Account options" at bounding box center [240, 43] width 0 height 0
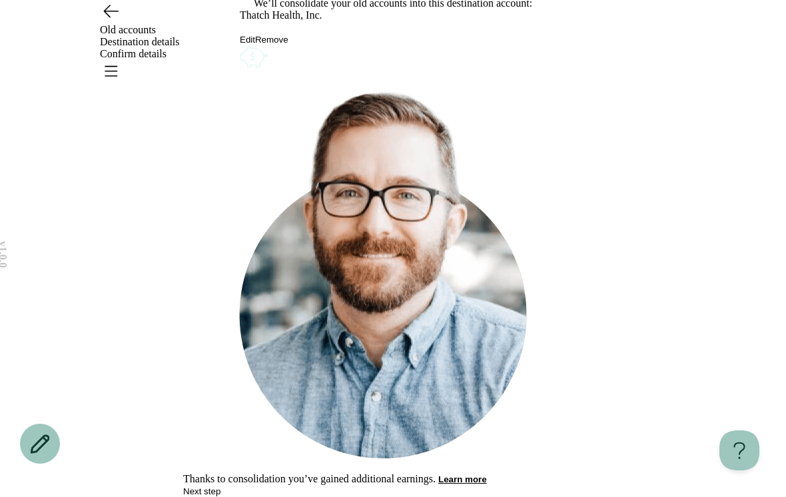
click at [289, 45] on button "Remove" at bounding box center [271, 40] width 33 height 10
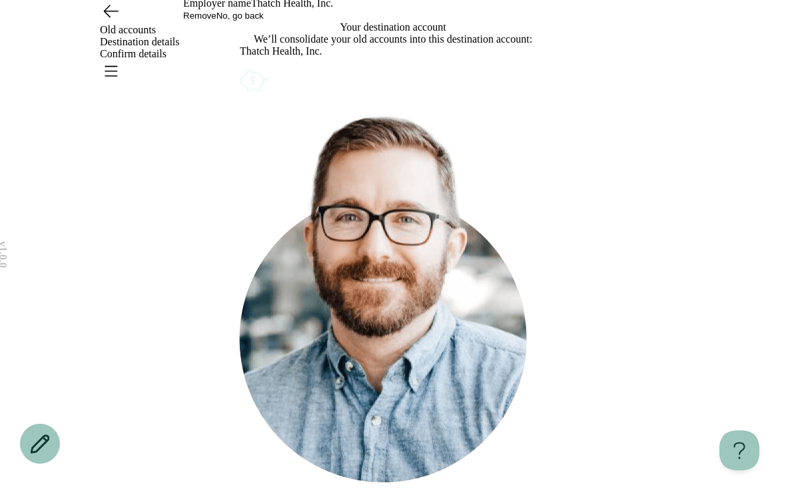
click at [217, 21] on button "Remove" at bounding box center [199, 16] width 33 height 10
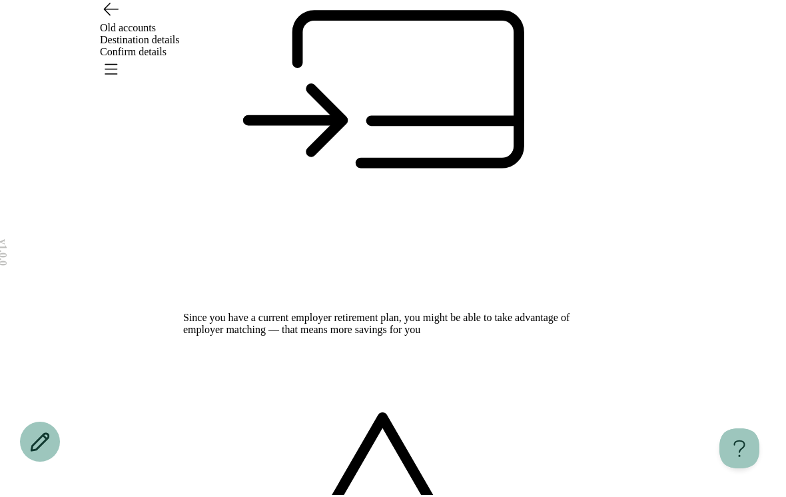
scroll to position [230, 0]
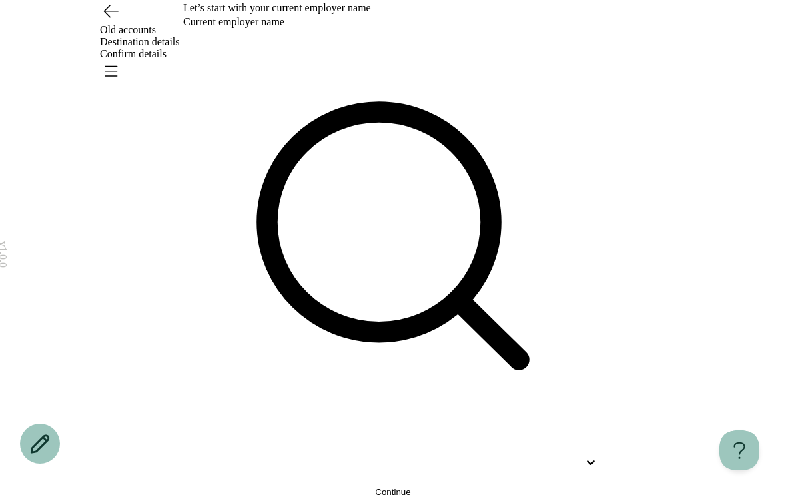
click at [114, 21] on icon "Go back" at bounding box center [110, 10] width 21 height 21
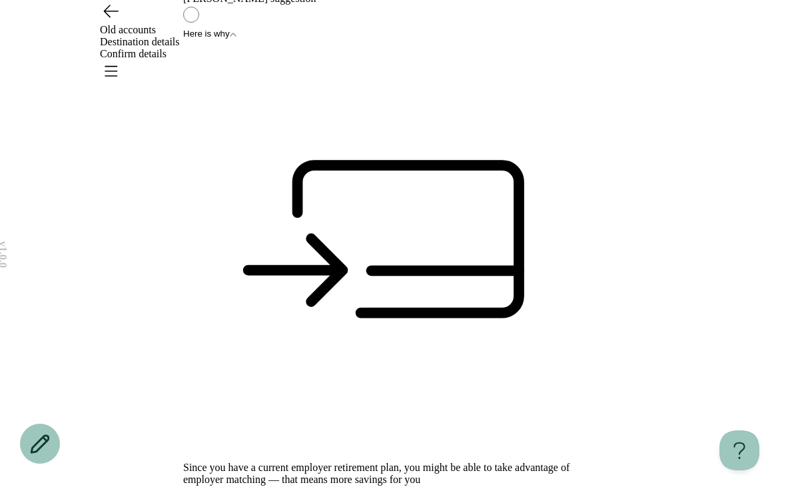
scroll to position [171, 0]
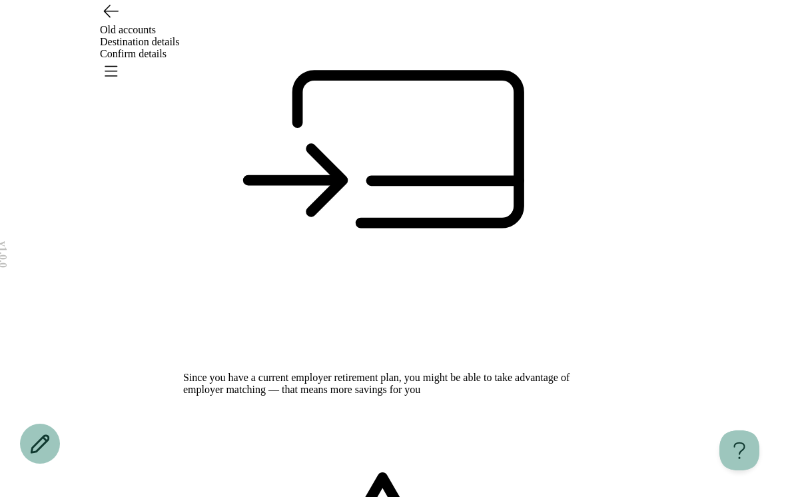
click at [89, 25] on header "Old accounts Destination details Confirm details" at bounding box center [393, 36] width 786 height 73
click at [120, 21] on icon "Go back" at bounding box center [110, 10] width 21 height 21
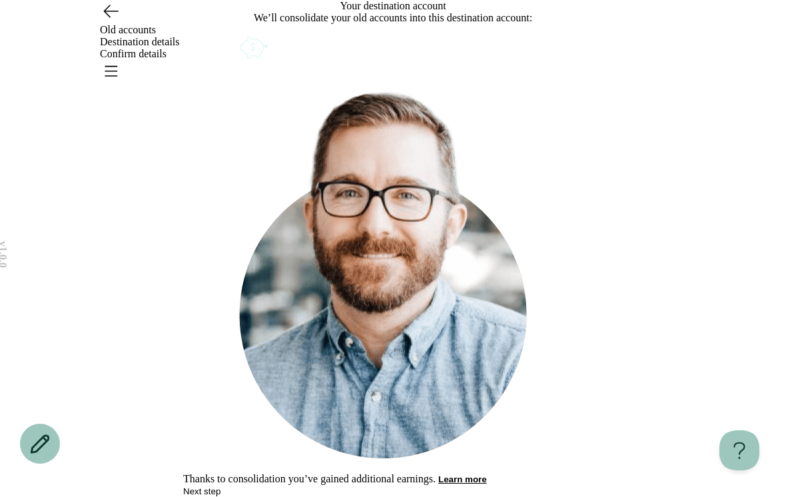
click at [221, 486] on button "Next step" at bounding box center [201, 491] width 37 height 10
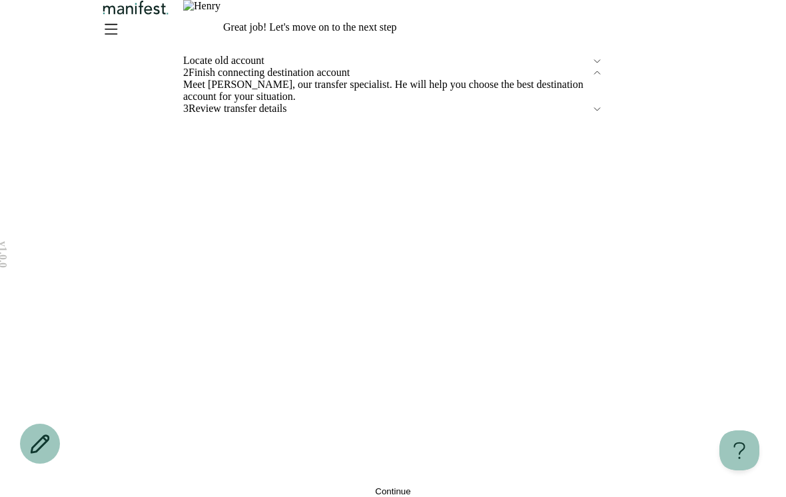
click at [580, 488] on button "Continue" at bounding box center [393, 491] width 420 height 10
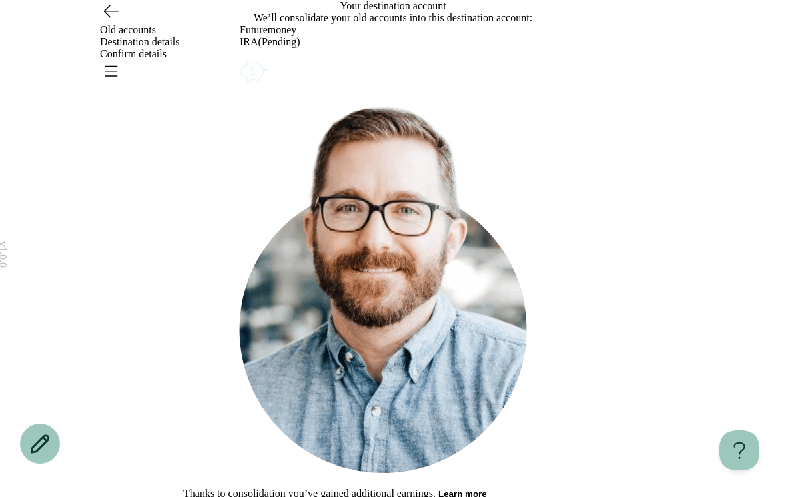
click at [221, 496] on button "Next step" at bounding box center [201, 506] width 37 height 10
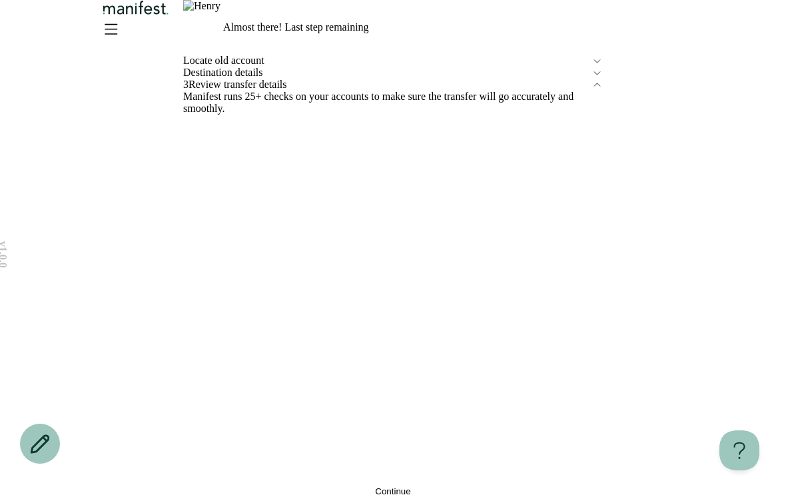
click at [557, 486] on button "Continue" at bounding box center [393, 491] width 420 height 10
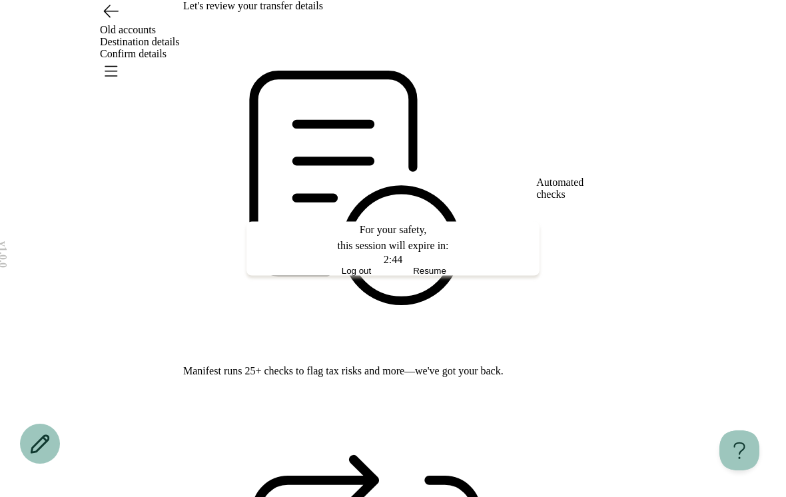
click at [446, 276] on span "Resume" at bounding box center [429, 271] width 33 height 10
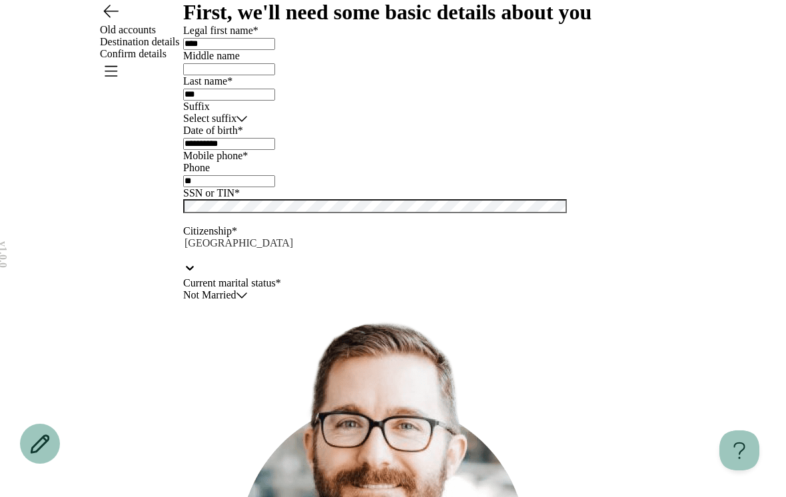
click at [156, 31] on span "Old accounts" at bounding box center [128, 29] width 56 height 11
click at [96, 43] on div "Old accounts Destination details Confirm details" at bounding box center [393, 42] width 786 height 84
click at [121, 60] on icon "Open menu" at bounding box center [110, 70] width 21 height 21
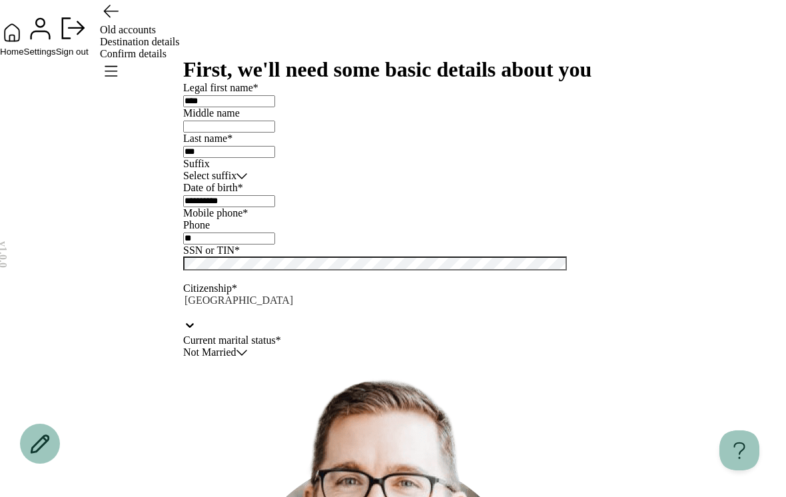
click at [688, 57] on div "Home Settings Sign out" at bounding box center [393, 28] width 786 height 57
click at [24, 57] on span "Home" at bounding box center [12, 52] width 24 height 10
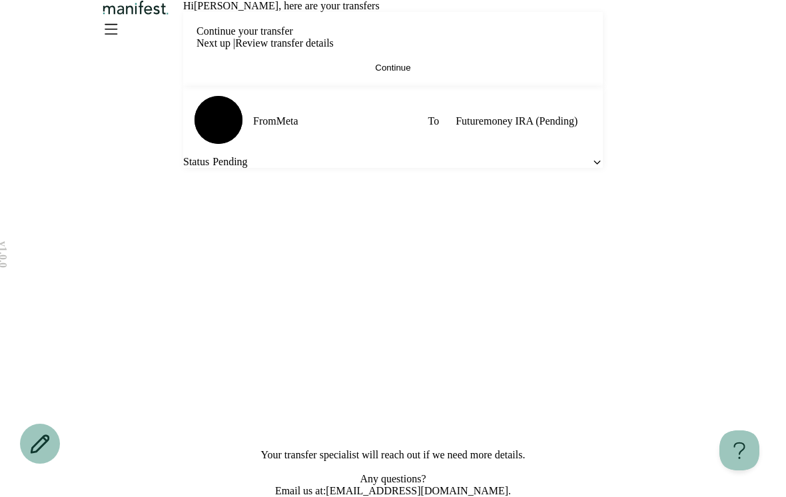
click at [410, 73] on span "Continue" at bounding box center [392, 68] width 35 height 10
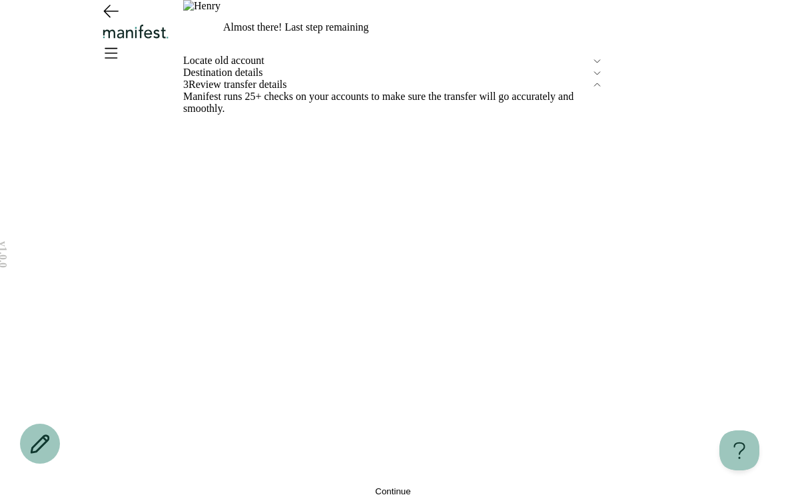
click at [296, 67] on span "Locate old account" at bounding box center [387, 61] width 408 height 12
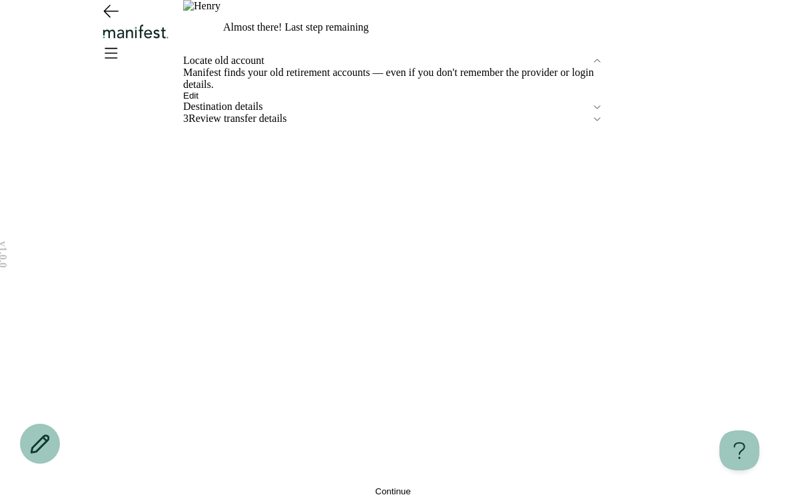
click at [199, 101] on span "Edit" at bounding box center [190, 96] width 15 height 10
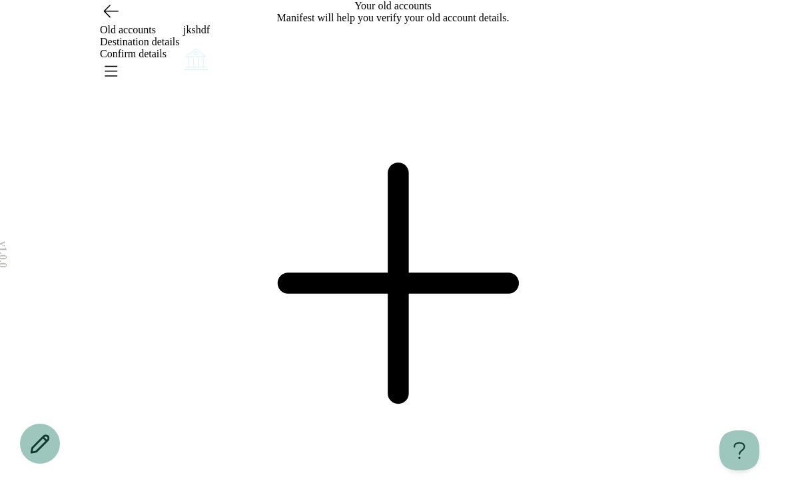
click at [183, 45] on icon "Account options" at bounding box center [183, 45] width 0 height 0
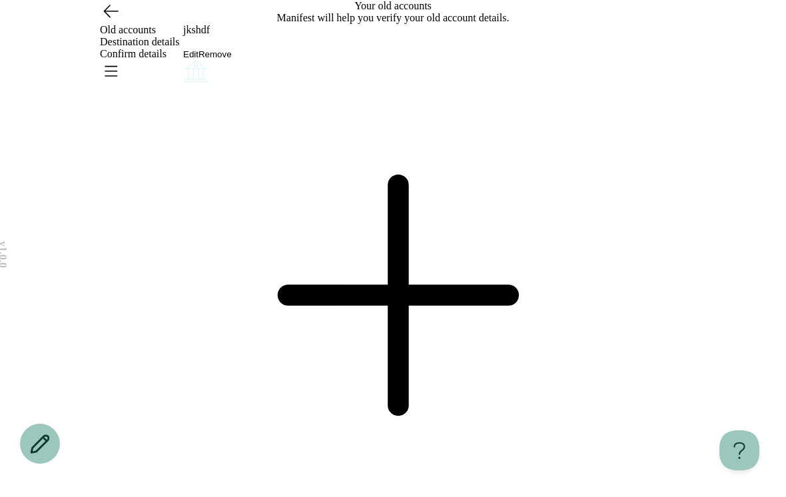
click at [199, 59] on button "Edit" at bounding box center [190, 54] width 15 height 10
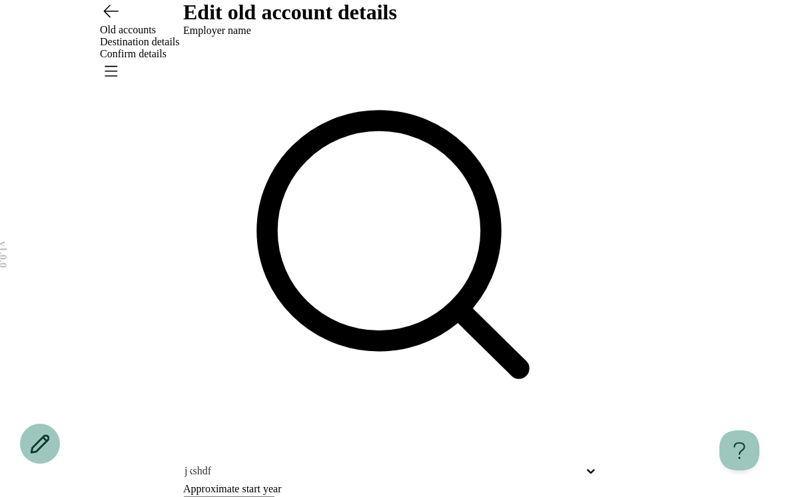
click at [129, 39] on div "Old accounts Destination details Confirm details" at bounding box center [393, 42] width 786 height 84
click at [114, 21] on icon "Go back" at bounding box center [110, 10] width 21 height 21
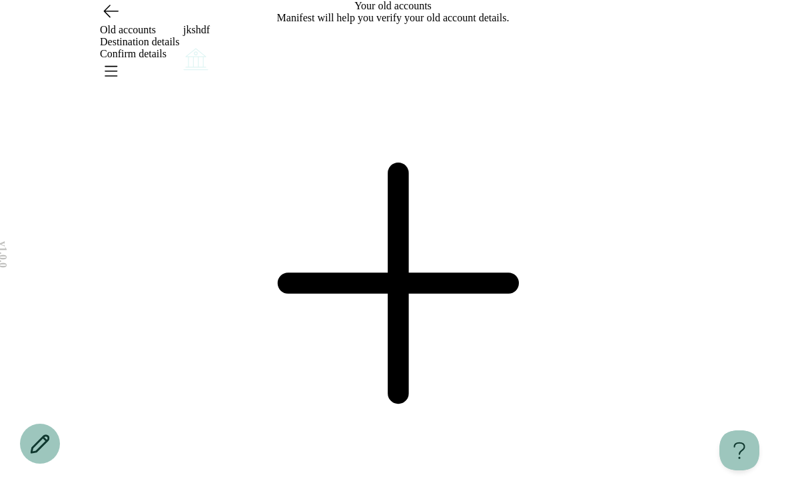
click at [183, 45] on icon "Account options" at bounding box center [183, 45] width 0 height 0
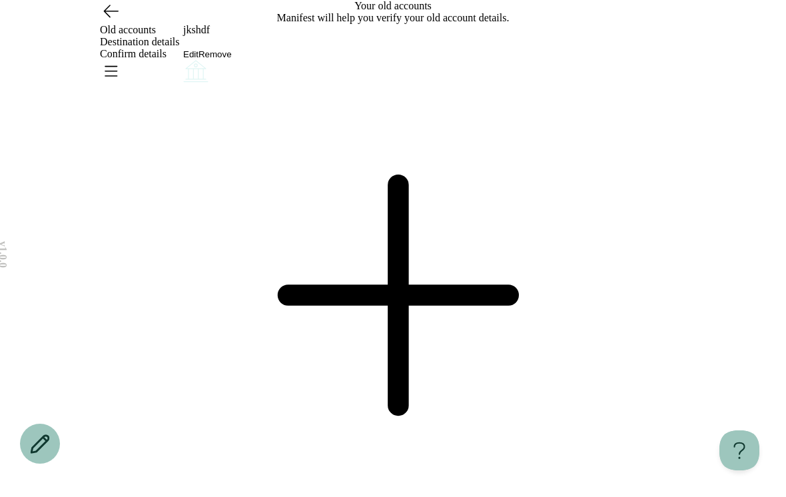
click at [232, 59] on button "Remove" at bounding box center [215, 54] width 33 height 10
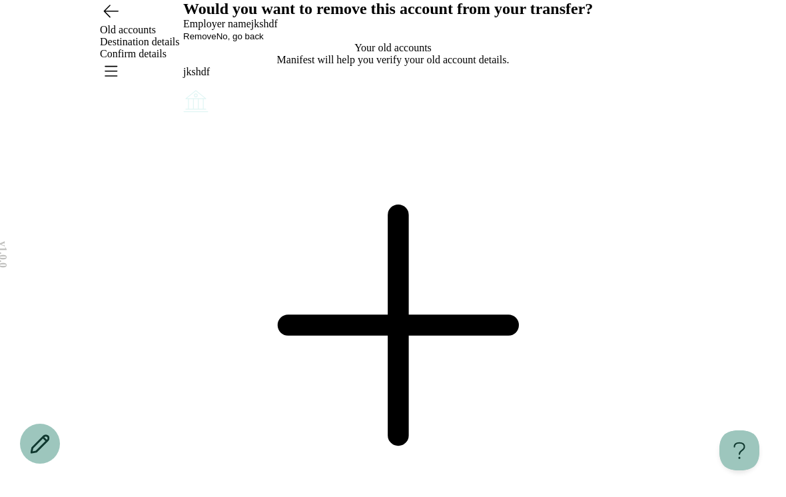
click at [217, 41] on button "Remove" at bounding box center [199, 36] width 33 height 10
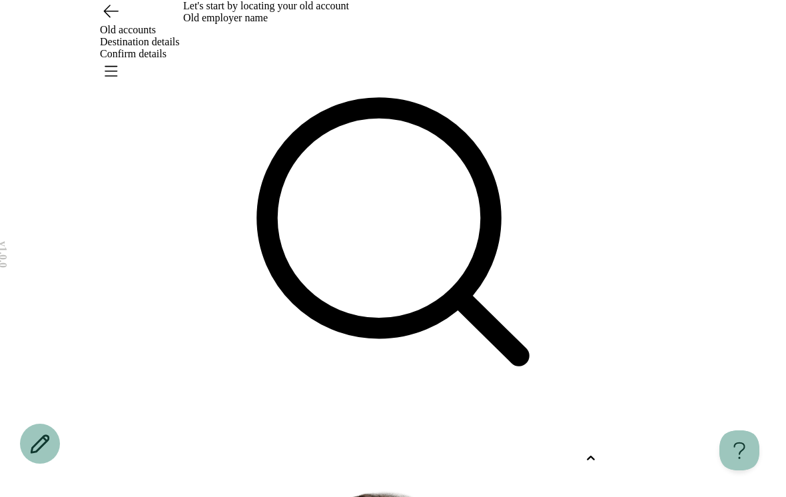
click at [430, 216] on div "Let's start by locating your old account Old employer name Use Up and Down to c…" at bounding box center [393, 448] width 420 height 897
click at [678, 144] on div "v 1.0.0 Old accounts Destination details Confirm details Your changes are unsav…" at bounding box center [393, 448] width 786 height 897
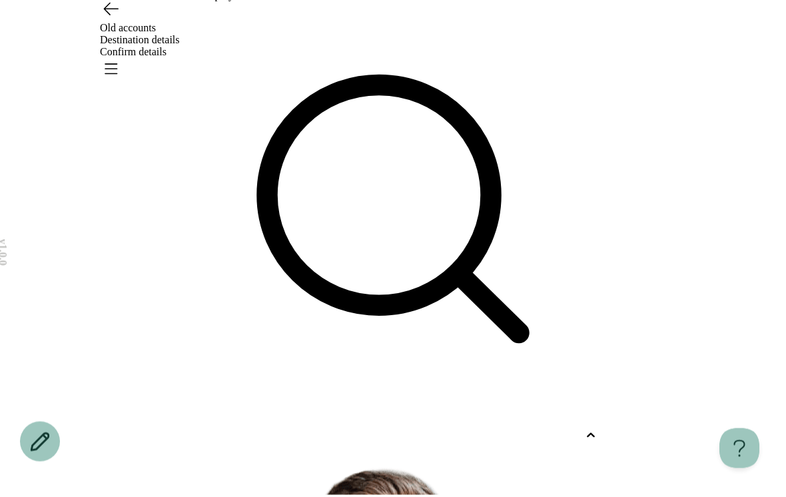
click at [654, 160] on div "v 1.0.0 Old accounts Destination details Confirm details Your changes are unsav…" at bounding box center [393, 427] width 786 height 897
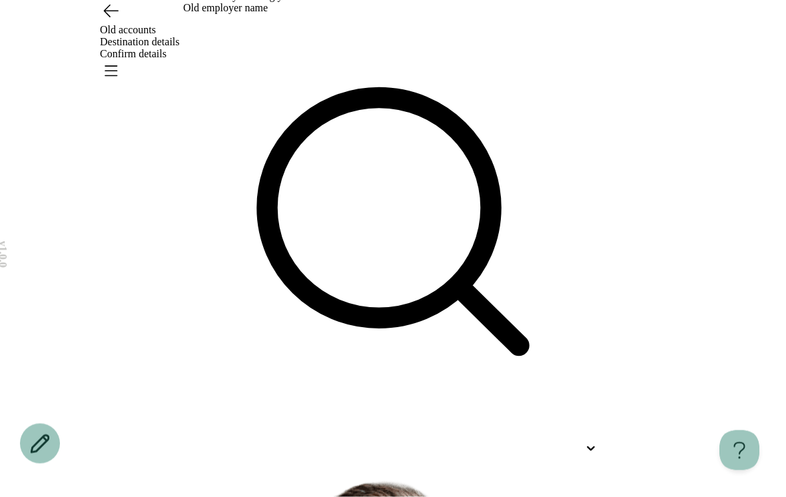
scroll to position [0, 0]
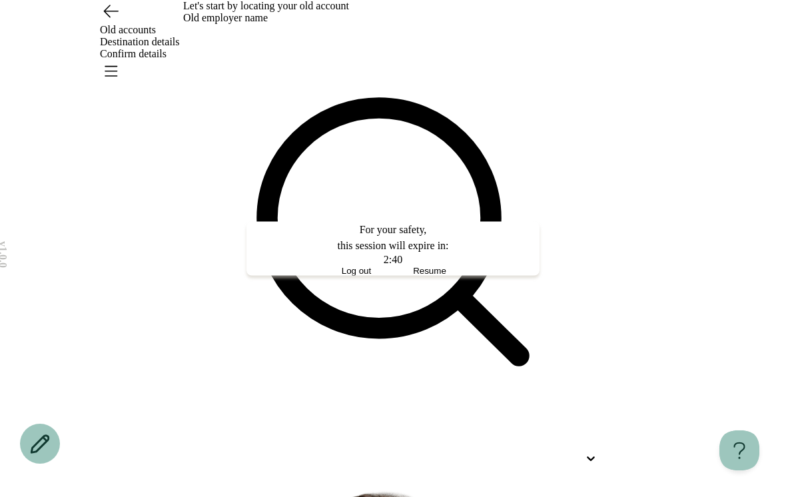
click at [446, 276] on span "Resume" at bounding box center [429, 271] width 33 height 10
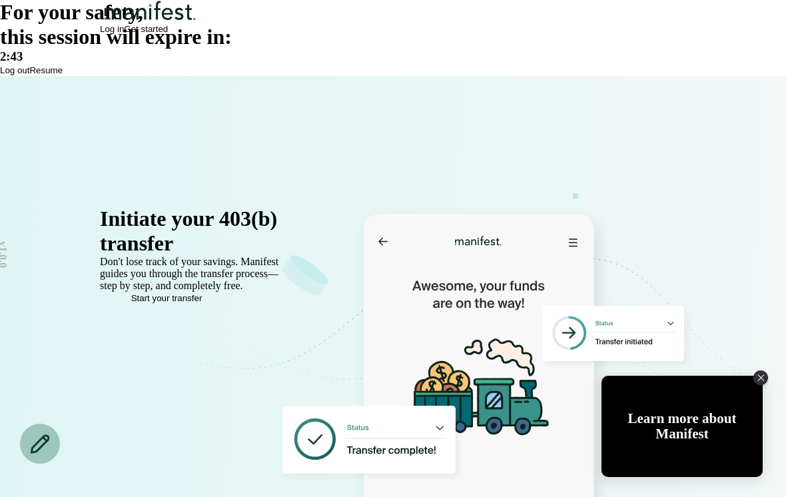
click at [63, 75] on span "Resume" at bounding box center [45, 70] width 33 height 10
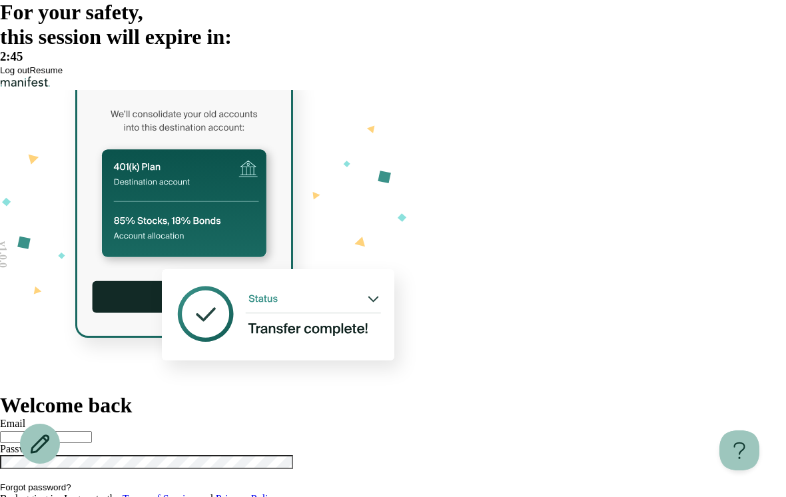
click at [63, 75] on span "Resume" at bounding box center [45, 70] width 33 height 10
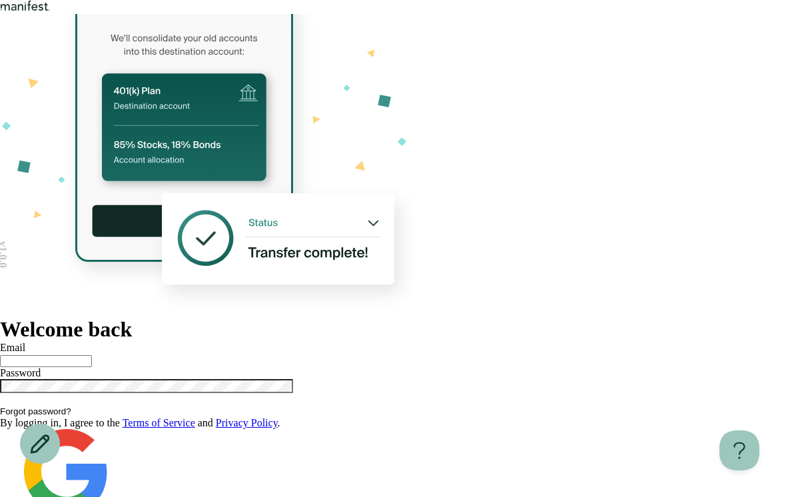
scroll to position [21, 0]
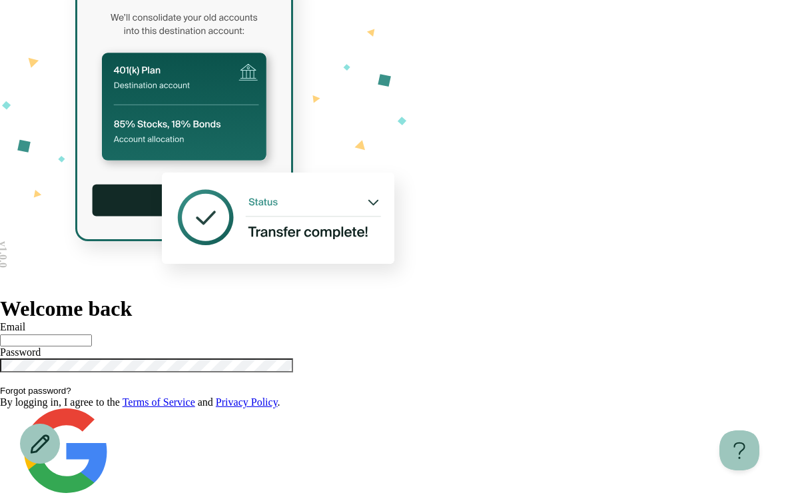
click at [92, 334] on input "text" at bounding box center [46, 340] width 92 height 12
type input "**********"
click at [24, 495] on button "Log in" at bounding box center [12, 500] width 24 height 10
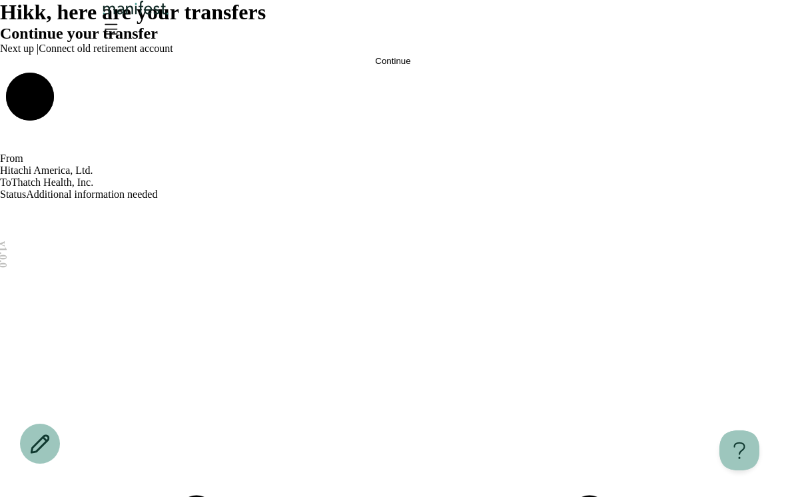
click at [669, 17] on header at bounding box center [393, 36] width 786 height 73
click at [117, 33] on icon "Open menu" at bounding box center [111, 28] width 12 height 9
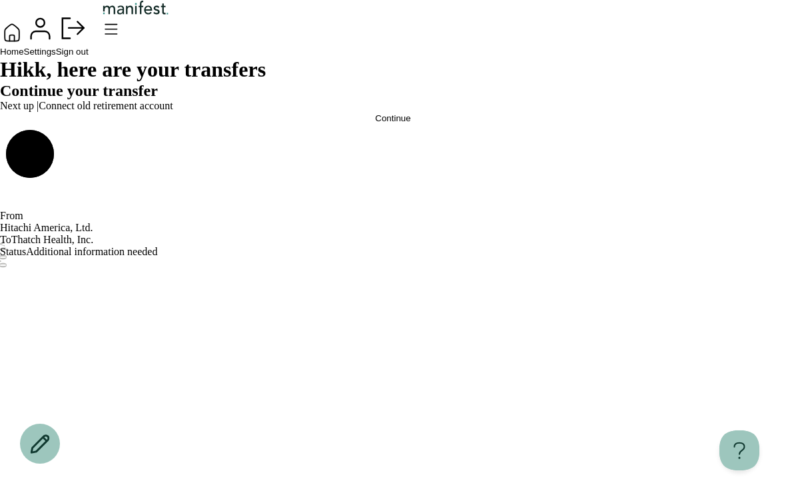
click at [24, 57] on span "Home" at bounding box center [12, 52] width 24 height 10
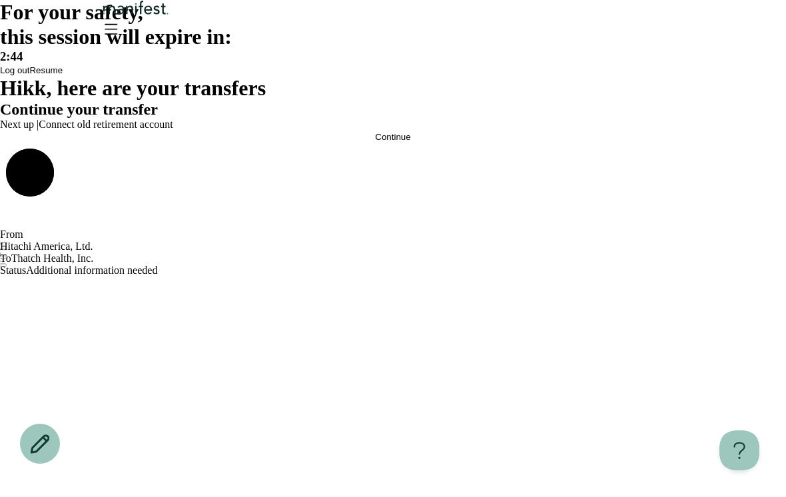
click at [63, 75] on button "Resume" at bounding box center [45, 70] width 33 height 10
